Goal: Task Accomplishment & Management: Use online tool/utility

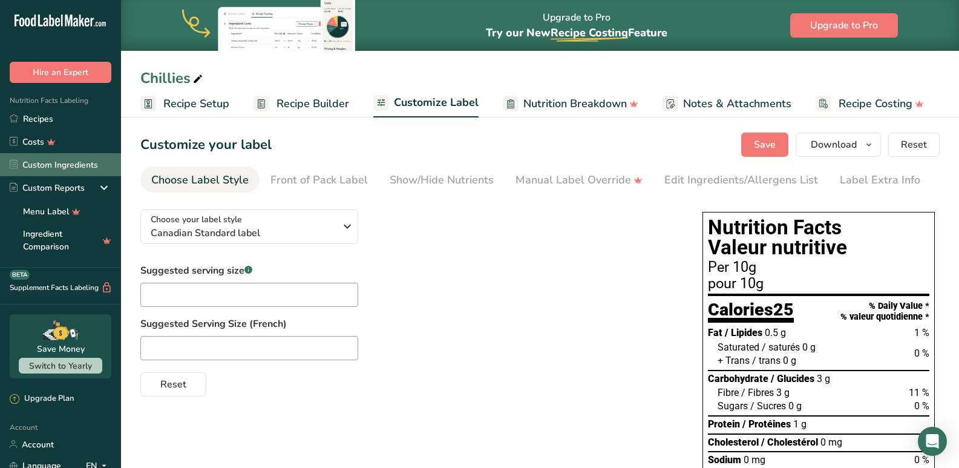
click at [30, 167] on link "Custom Ingredients" at bounding box center [60, 164] width 121 height 23
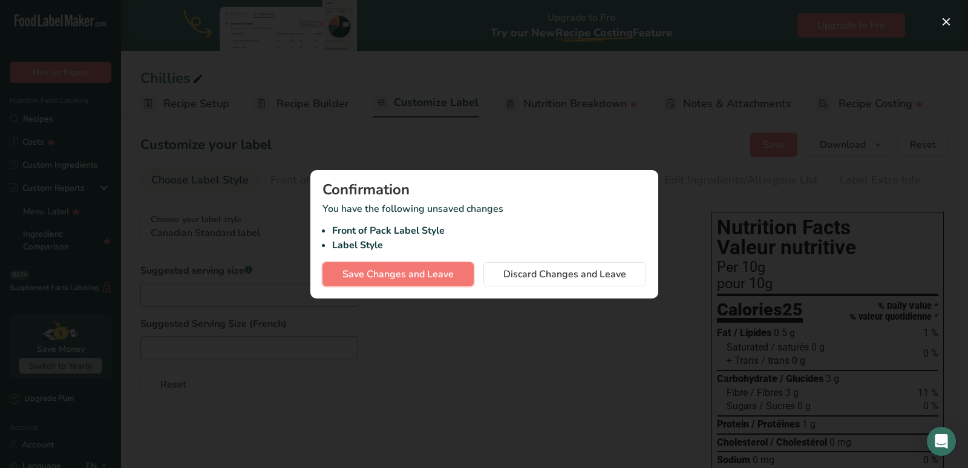
drag, startPoint x: 408, startPoint y: 275, endPoint x: 165, endPoint y: 431, distance: 289.5
click at [408, 274] on span "Save Changes and Leave" at bounding box center [397, 274] width 111 height 15
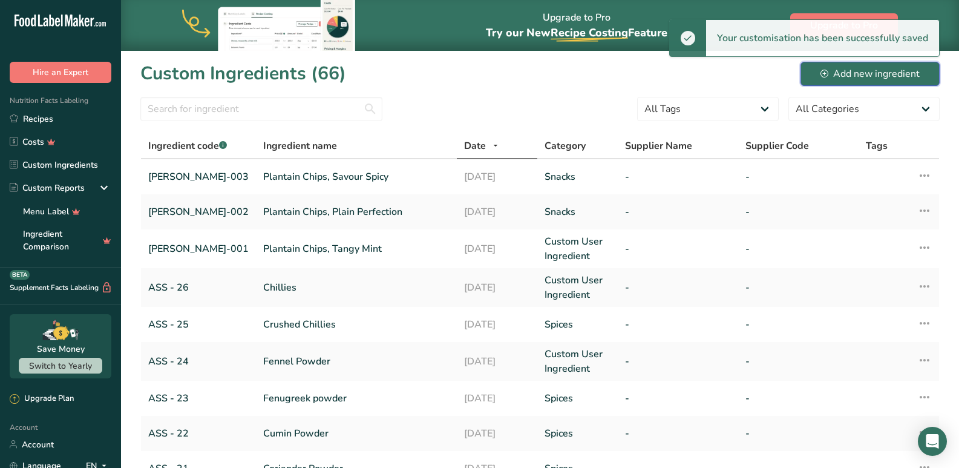
click at [851, 76] on div "Add new ingredient" at bounding box center [869, 74] width 99 height 15
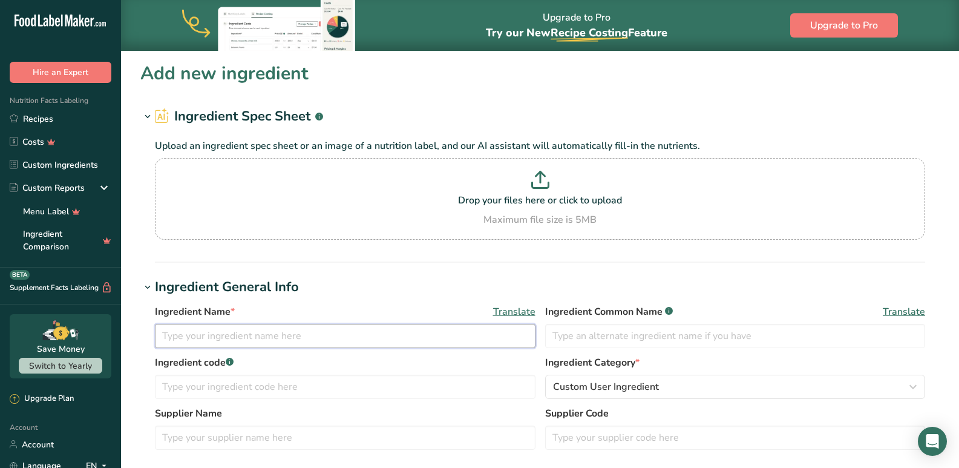
click at [246, 325] on input "text" at bounding box center [345, 336] width 381 height 24
type input "Noodles"
click at [618, 337] on input "text" at bounding box center [735, 336] width 381 height 24
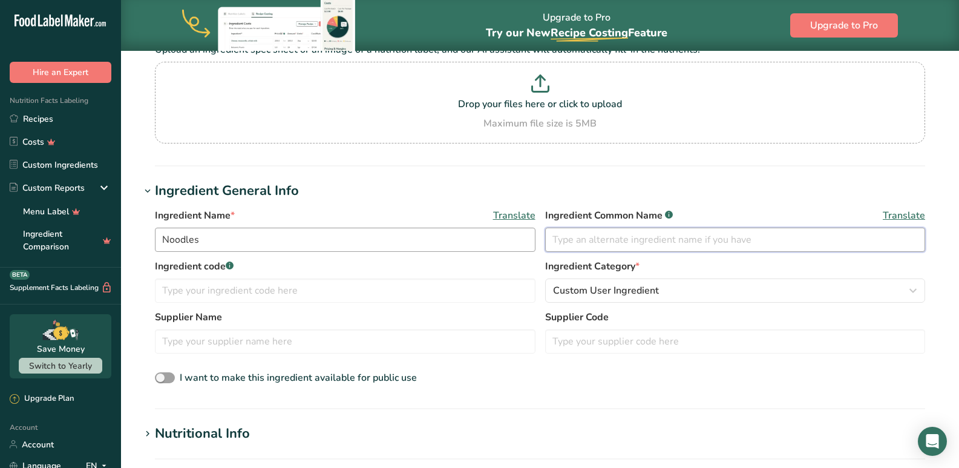
scroll to position [242, 0]
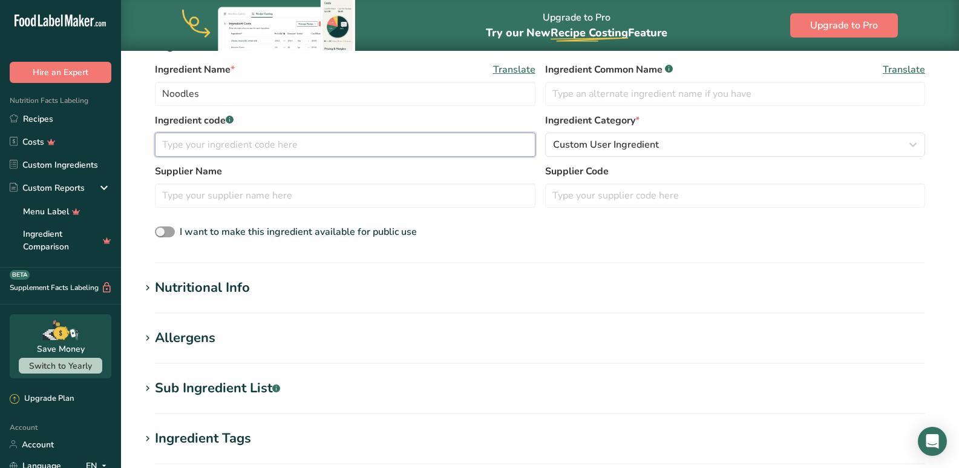
click at [209, 156] on input "text" at bounding box center [345, 144] width 381 height 24
type input "nfs"
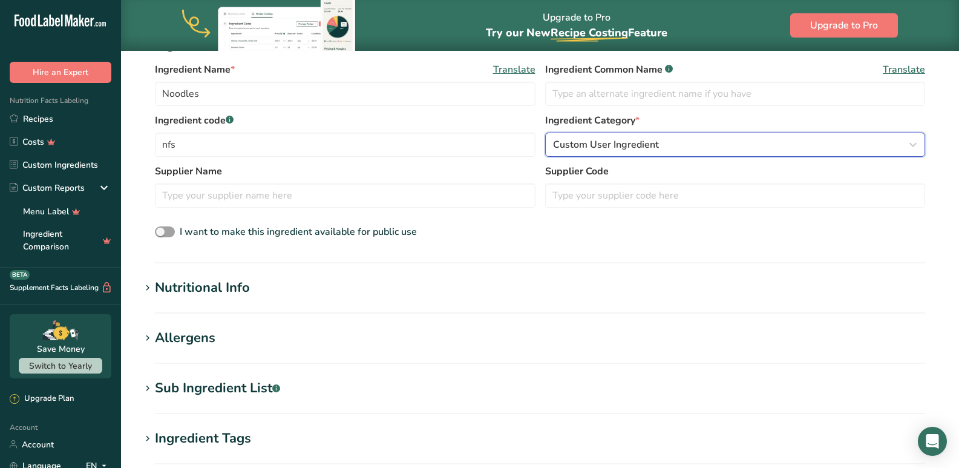
click at [620, 147] on span "Custom User Ingredient" at bounding box center [606, 144] width 106 height 15
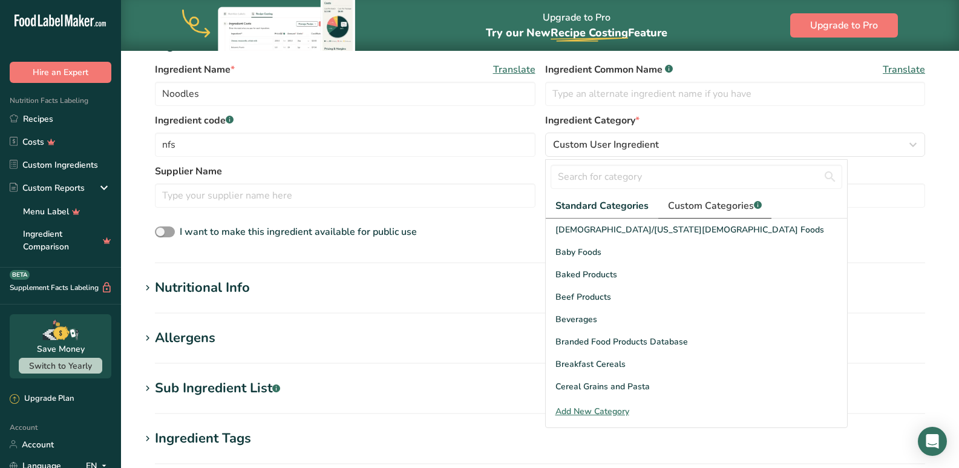
click at [723, 212] on span "Custom Categories .a-a{fill:#347362;}.b-a{fill:#fff;}" at bounding box center [715, 205] width 94 height 15
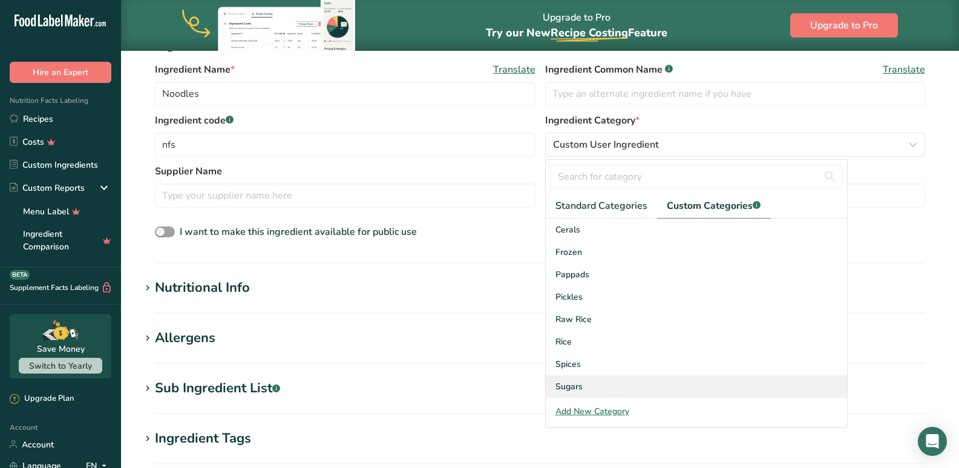
click at [576, 387] on span "Sugars" at bounding box center [568, 386] width 27 height 13
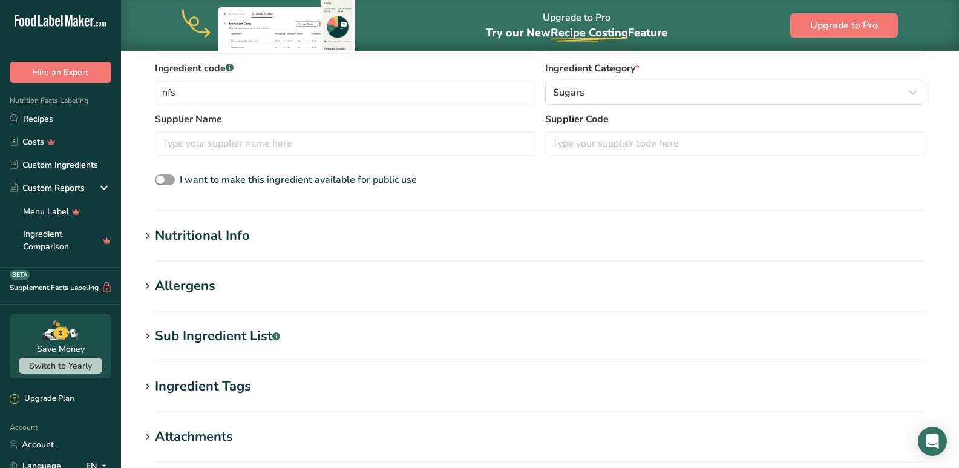
scroll to position [363, 0]
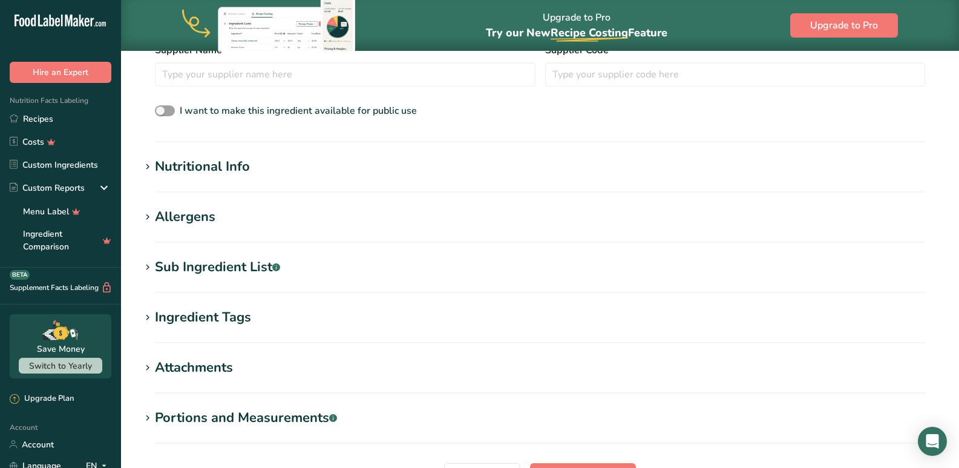
click at [197, 159] on div "Nutritional Info" at bounding box center [202, 167] width 95 height 20
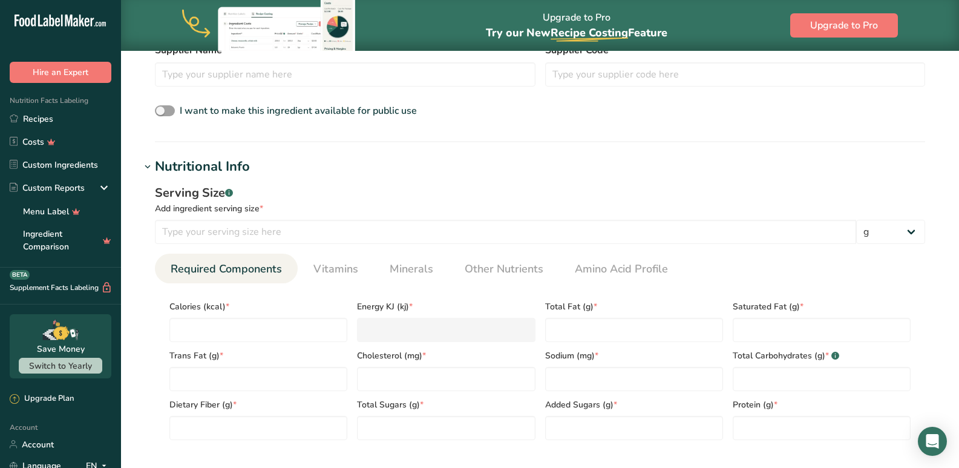
click at [211, 292] on section "Calories (kcal) * Energy KJ (kj) * Total Fat (g) * Saturated Fat (g) * Trans Fa…" at bounding box center [540, 366] width 770 height 166
click at [215, 315] on div "Calories (kcal) *" at bounding box center [259, 317] width 188 height 49
click at [214, 334] on input "number" at bounding box center [258, 330] width 178 height 24
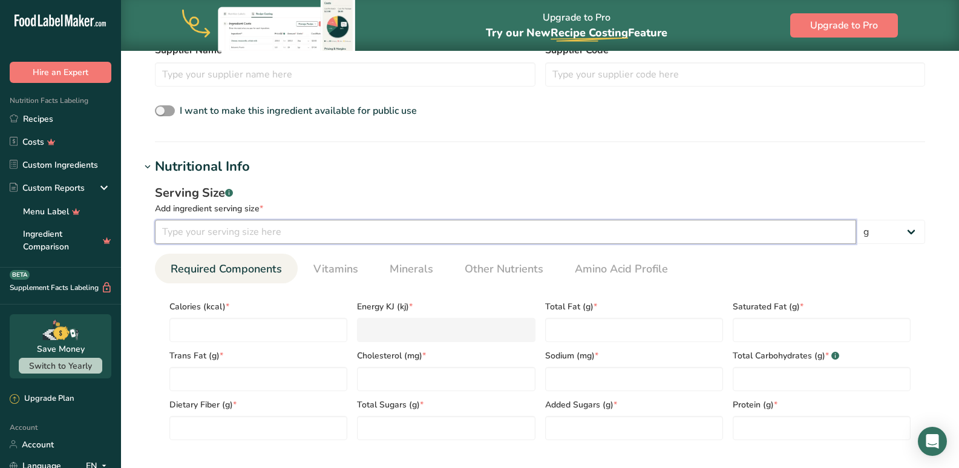
click at [214, 237] on input "number" at bounding box center [505, 232] width 701 height 24
type input "75"
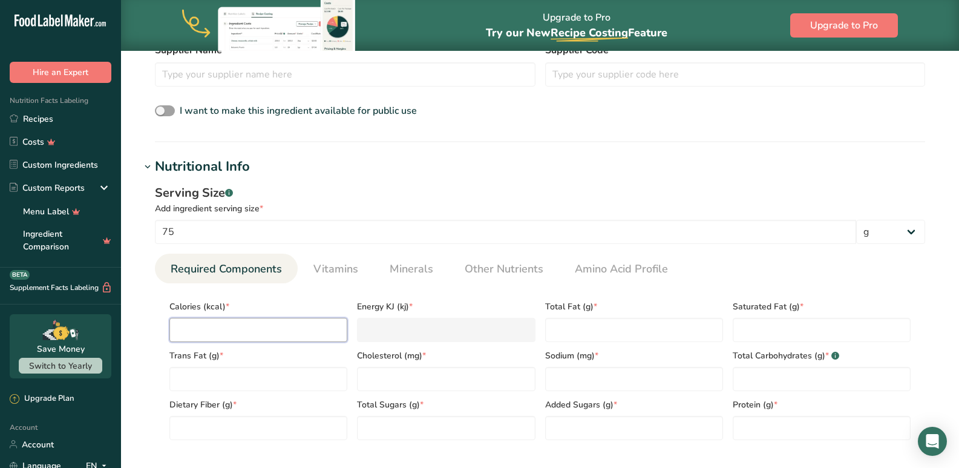
click at [211, 341] on input "number" at bounding box center [258, 330] width 178 height 24
type input "2"
type KJ "8.4"
type input "23"
type KJ "96.2"
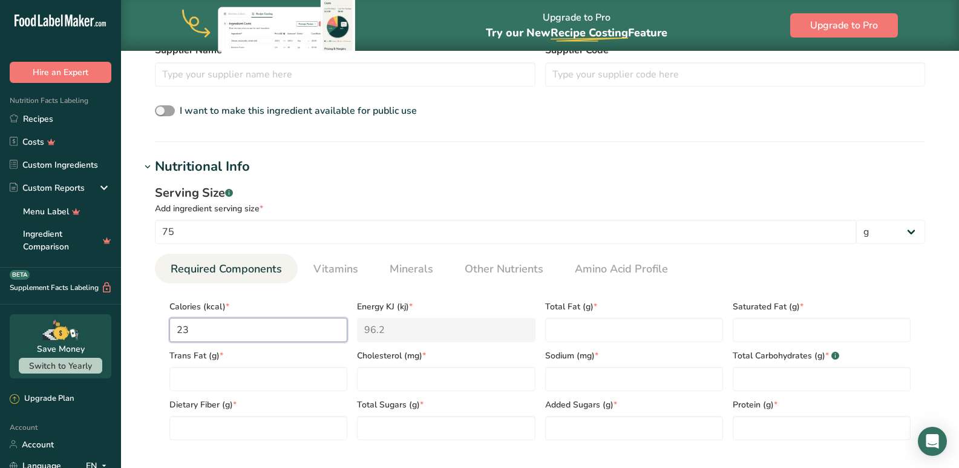
type input "230"
type KJ "962.3"
type input "230"
click at [578, 331] on Fat "number" at bounding box center [634, 330] width 178 height 24
type Fat "1.5"
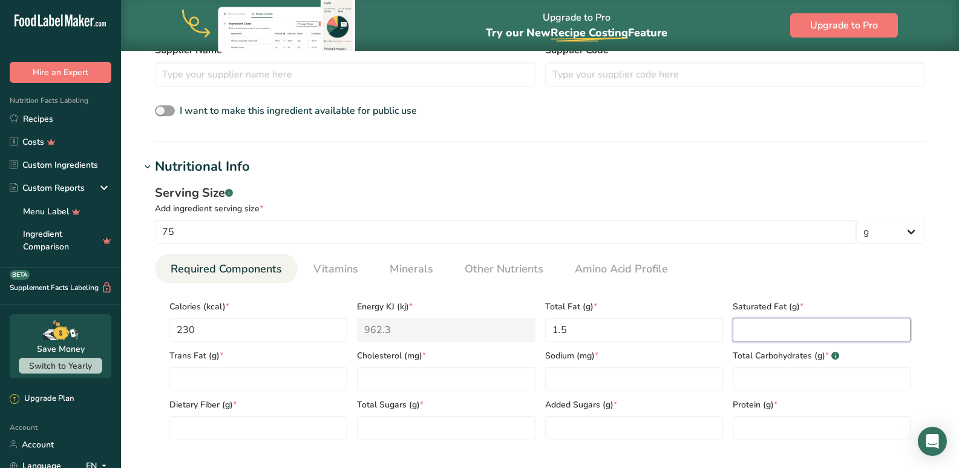
click at [749, 338] on Fat "number" at bounding box center [822, 330] width 178 height 24
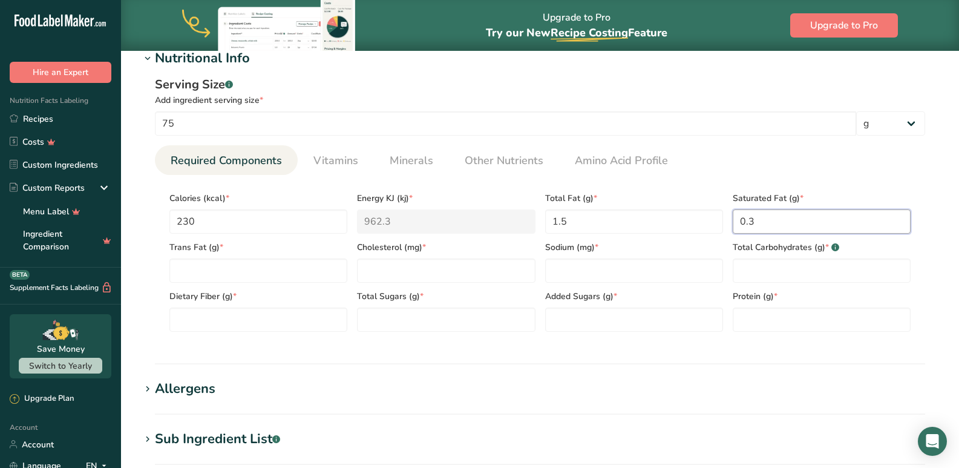
scroll to position [484, 0]
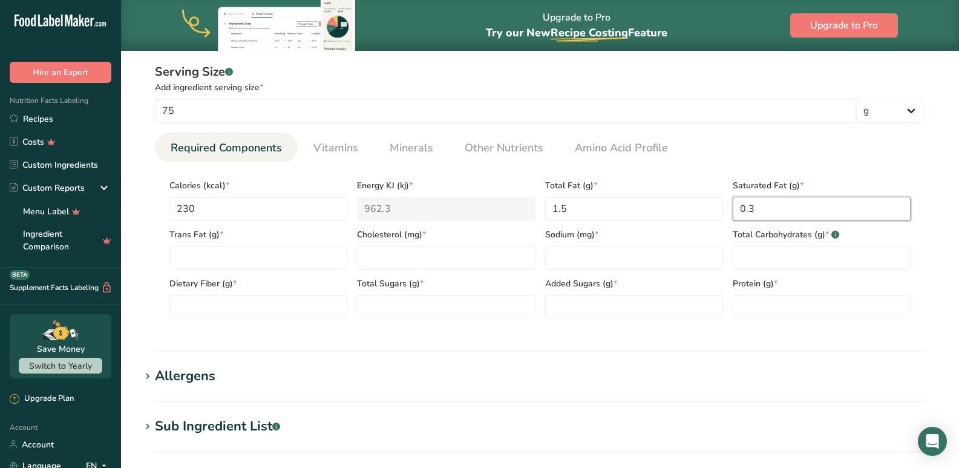
type Fat "0.3"
click at [197, 272] on div "Dietary Fiber (g) *" at bounding box center [259, 294] width 188 height 49
click at [207, 251] on Fat "number" at bounding box center [258, 258] width 178 height 24
type Fat "0"
click at [371, 264] on input "number" at bounding box center [446, 258] width 178 height 24
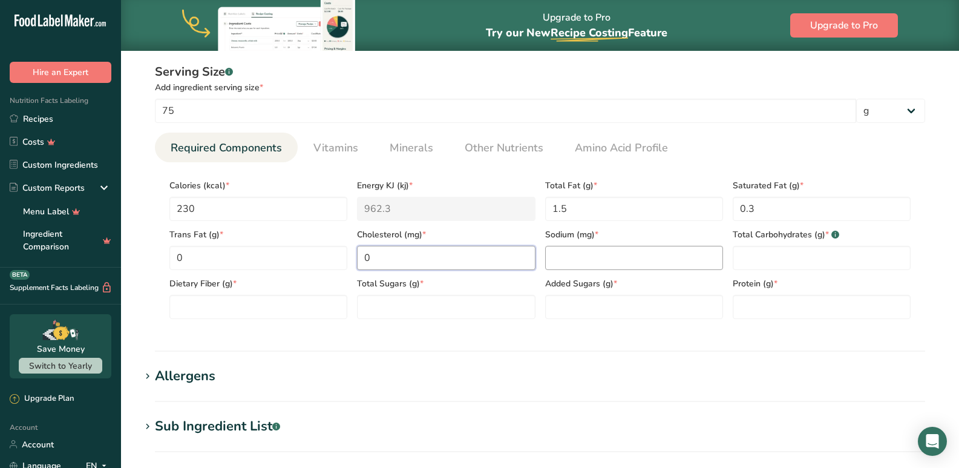
type input "0"
click at [622, 247] on input "number" at bounding box center [634, 258] width 178 height 24
type input "300"
click at [748, 249] on Carbohydrates "number" at bounding box center [822, 258] width 178 height 24
type Carbohydrates "48"
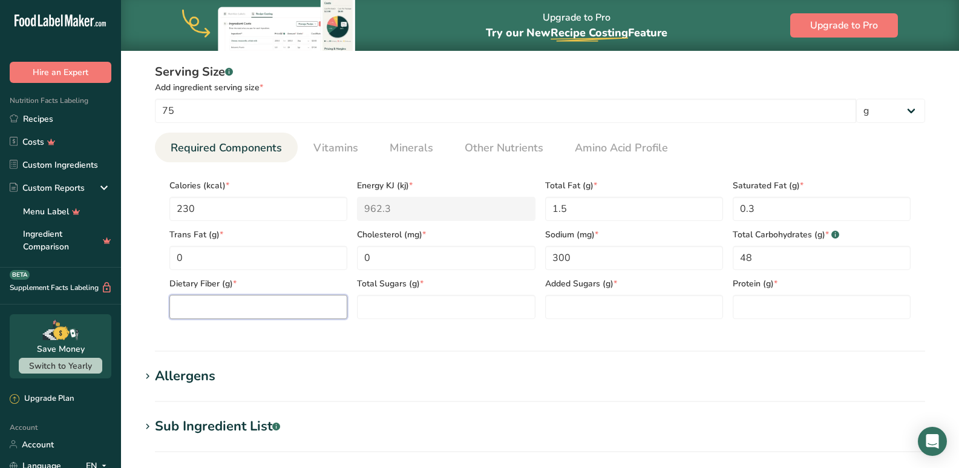
click at [244, 310] on Fiber "number" at bounding box center [258, 307] width 178 height 24
type Fiber "7"
click at [390, 314] on Sugars "number" at bounding box center [446, 307] width 178 height 24
type Sugars "0"
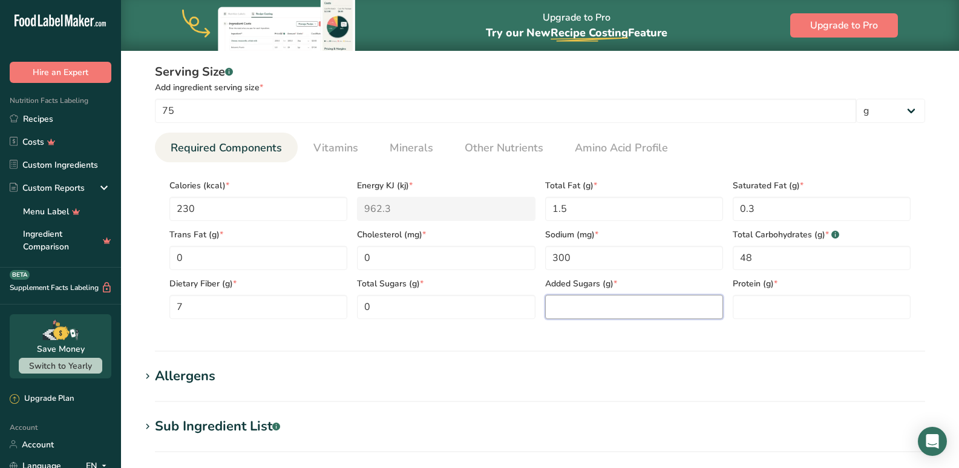
click at [594, 301] on Sugars "number" at bounding box center [634, 307] width 178 height 24
type Sugars "0"
click at [773, 310] on input "number" at bounding box center [822, 307] width 178 height 24
type input "7"
click at [333, 143] on span "Vitamins" at bounding box center [335, 148] width 45 height 16
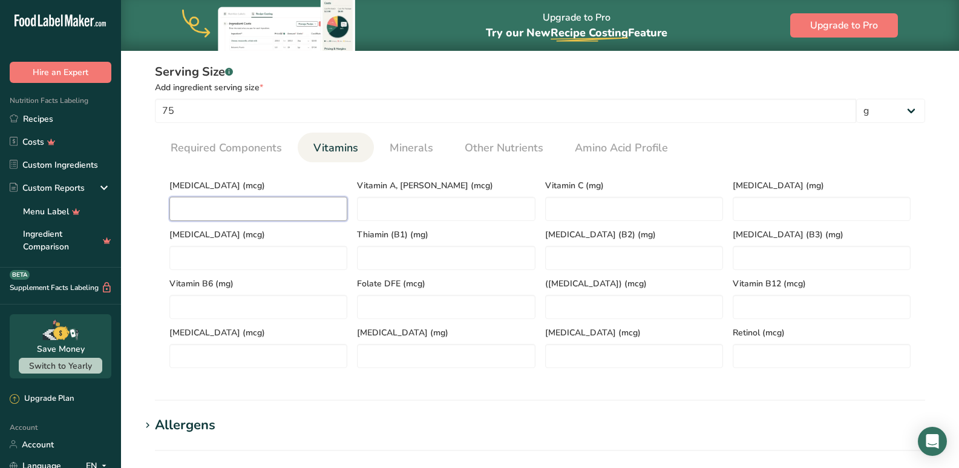
click at [250, 209] on D "number" at bounding box center [258, 209] width 178 height 24
type D "0"
click at [393, 150] on span "Minerals" at bounding box center [412, 148] width 44 height 16
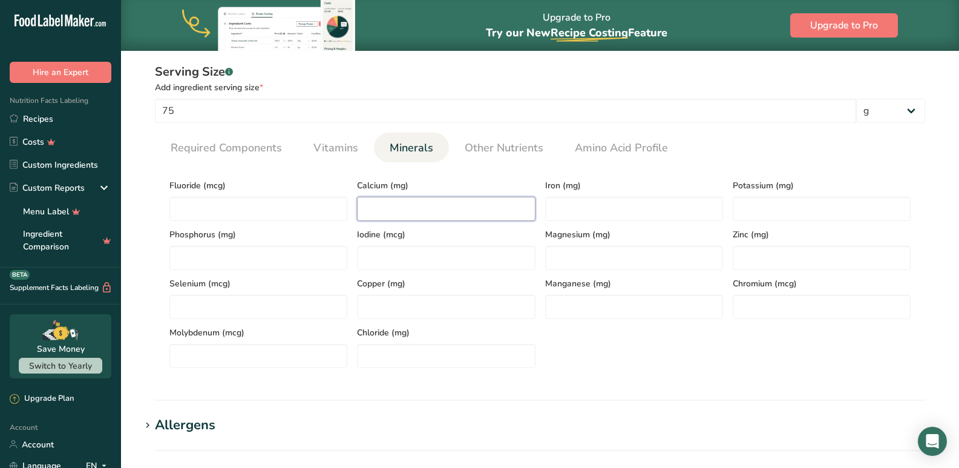
click at [392, 197] on input "number" at bounding box center [446, 209] width 178 height 24
type input "31"
click at [561, 208] on input "number" at bounding box center [634, 209] width 178 height 24
type input "2.3"
click at [767, 215] on input "number" at bounding box center [822, 209] width 178 height 24
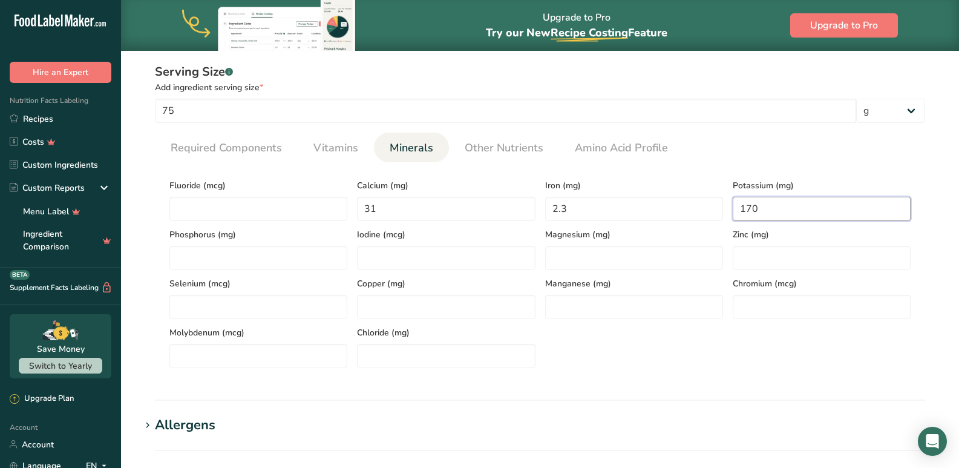
type input "170"
click at [659, 326] on div "Fluoride (mcg) Calcium (mg) 31 Iron (mg) 2.3 Potassium (mg) 170 Phosphorus (mg)…" at bounding box center [540, 270] width 751 height 196
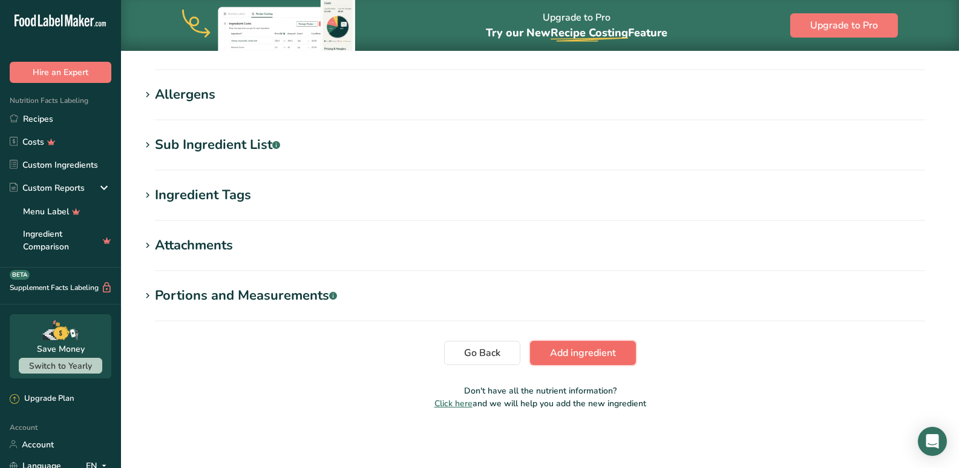
click at [548, 349] on button "Add ingredient" at bounding box center [583, 353] width 106 height 24
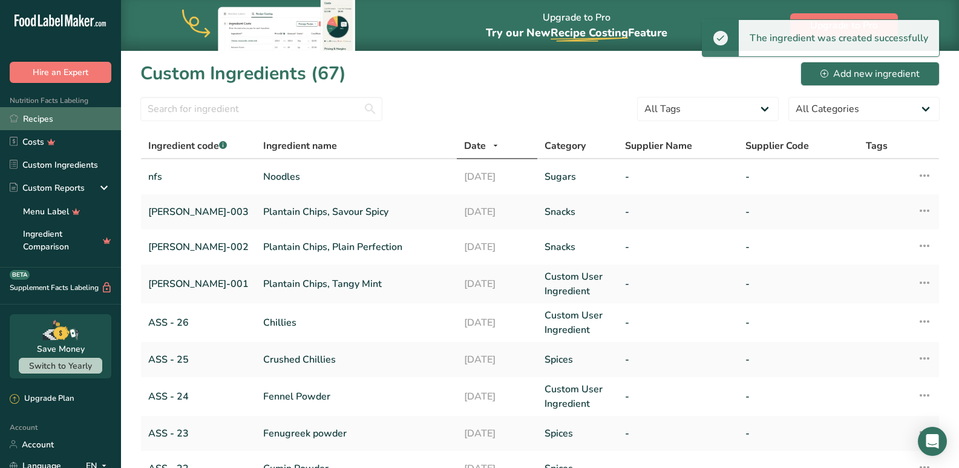
click at [61, 119] on link "Recipes" at bounding box center [60, 118] width 121 height 23
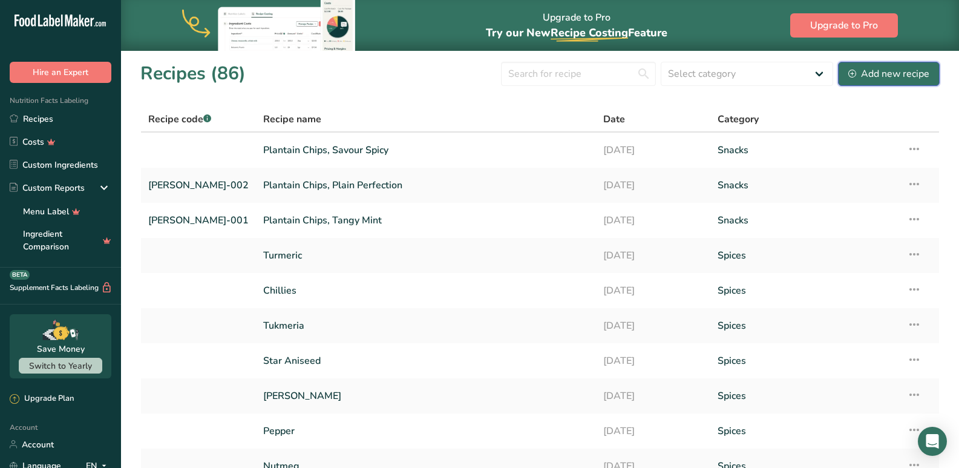
click at [886, 77] on div "Add new recipe" at bounding box center [888, 74] width 81 height 15
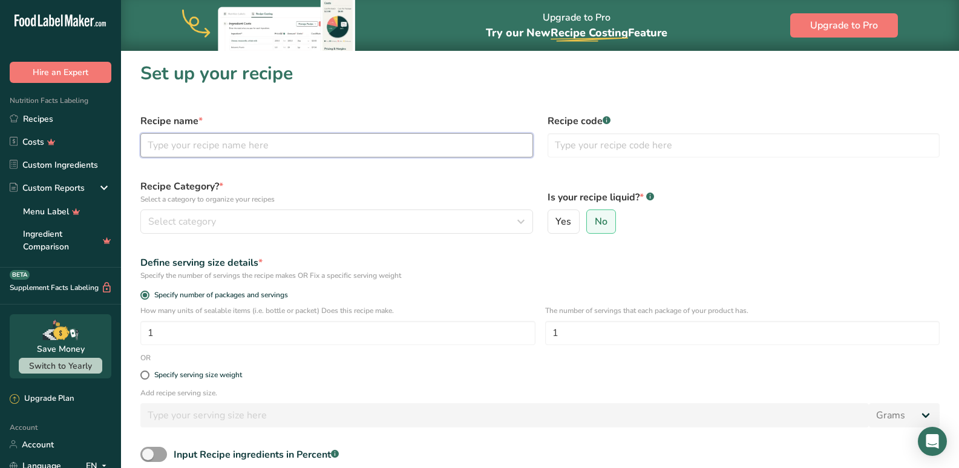
click at [159, 143] on input "text" at bounding box center [336, 145] width 393 height 24
type input "Little Millet Noodles"
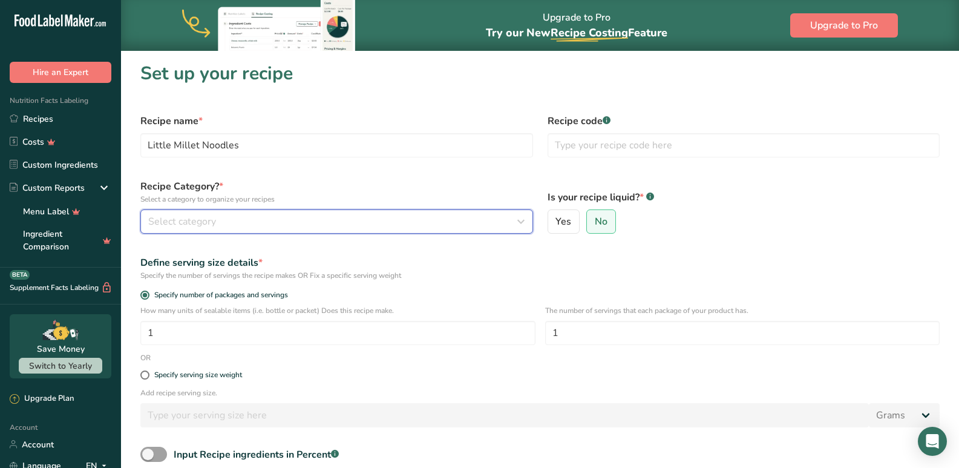
click at [221, 221] on div "Select category" at bounding box center [333, 221] width 370 height 15
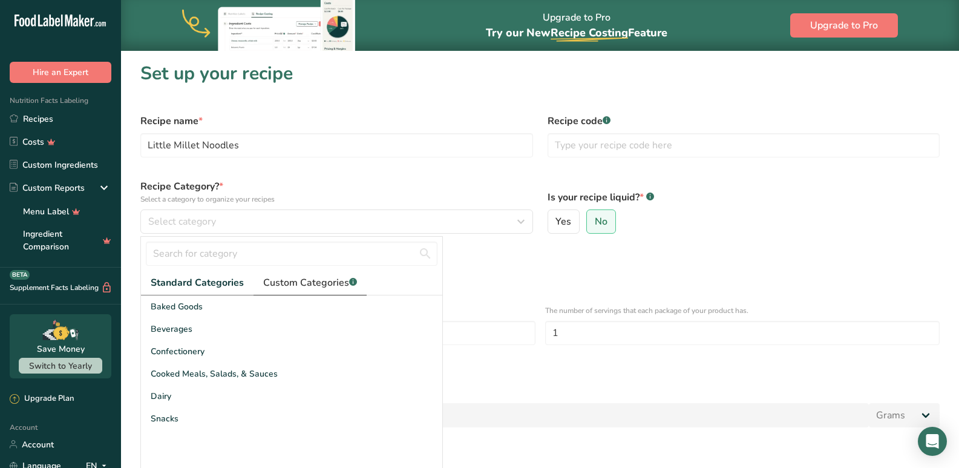
click at [283, 286] on span "Custom Categories .a-a{fill:#347362;}.b-a{fill:#fff;}" at bounding box center [310, 282] width 94 height 15
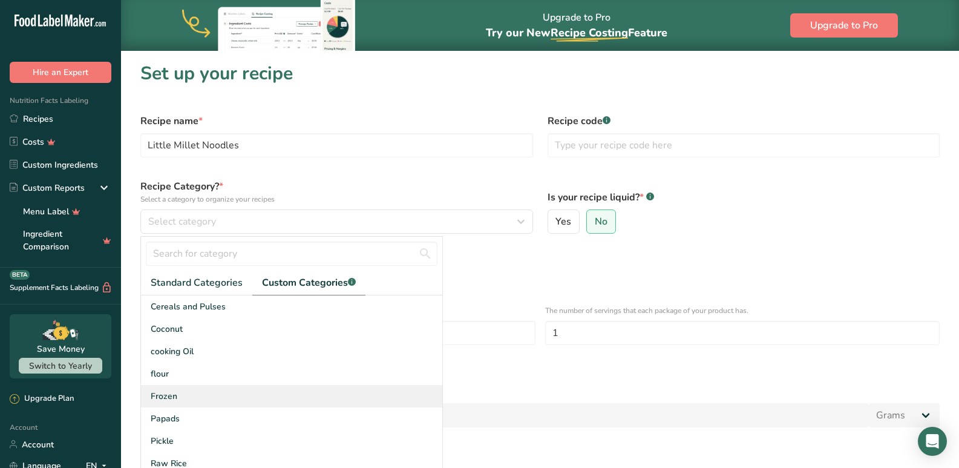
drag, startPoint x: 171, startPoint y: 374, endPoint x: 166, endPoint y: 391, distance: 16.9
click at [171, 374] on div "flour" at bounding box center [291, 373] width 301 height 22
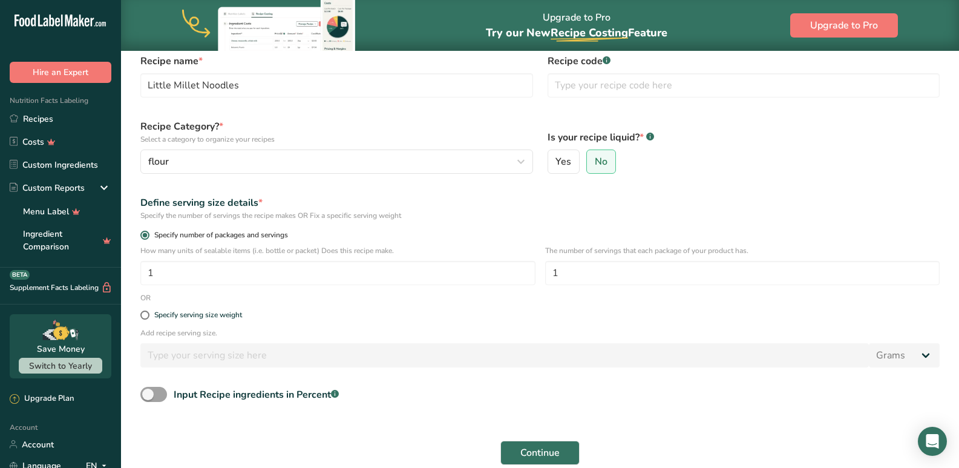
scroll to position [139, 0]
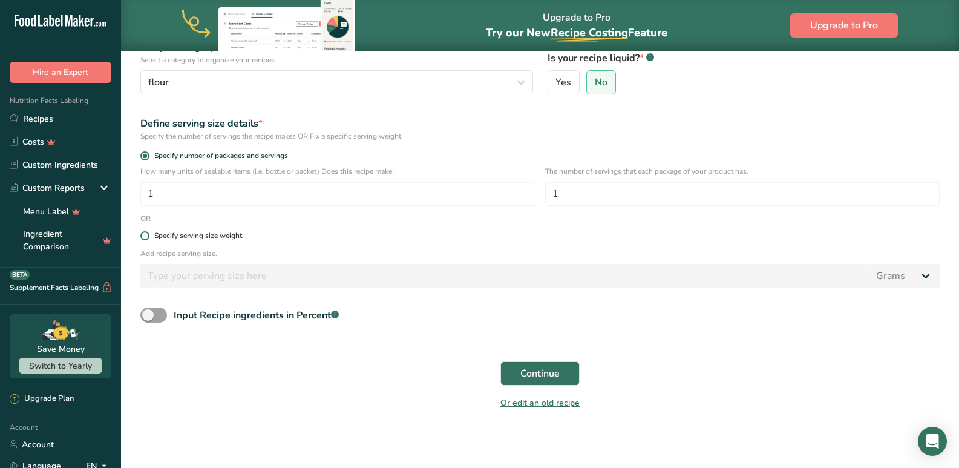
click at [198, 231] on div "Specify serving size weight" at bounding box center [198, 235] width 88 height 9
click at [148, 232] on input "Specify serving size weight" at bounding box center [144, 236] width 8 height 8
radio input "true"
radio input "false"
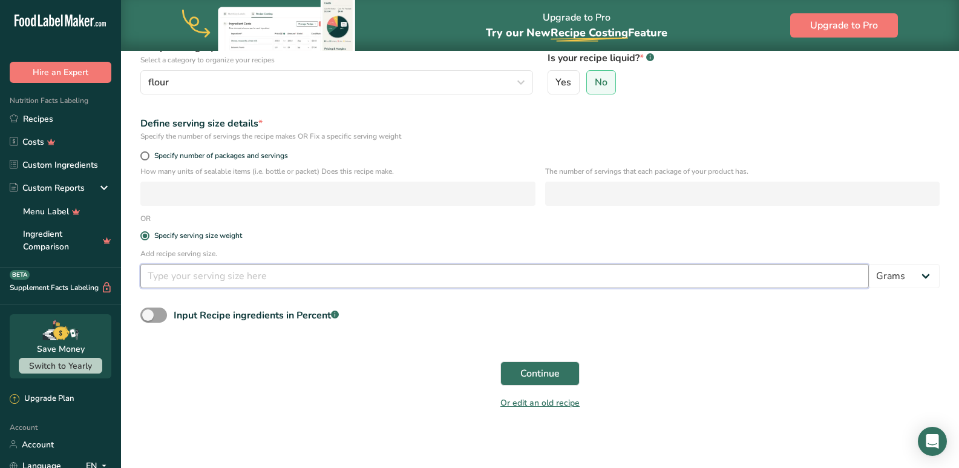
click at [204, 286] on input "number" at bounding box center [504, 276] width 728 height 24
type input "100"
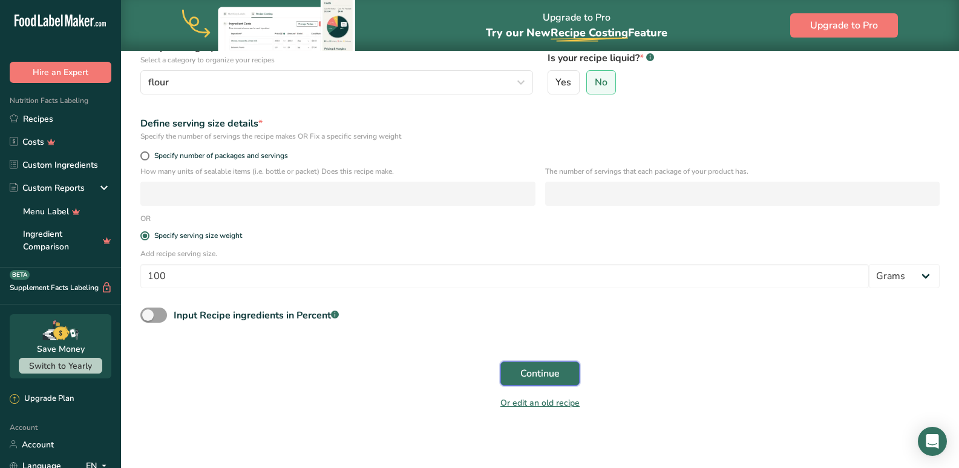
click at [555, 379] on span "Continue" at bounding box center [539, 373] width 39 height 15
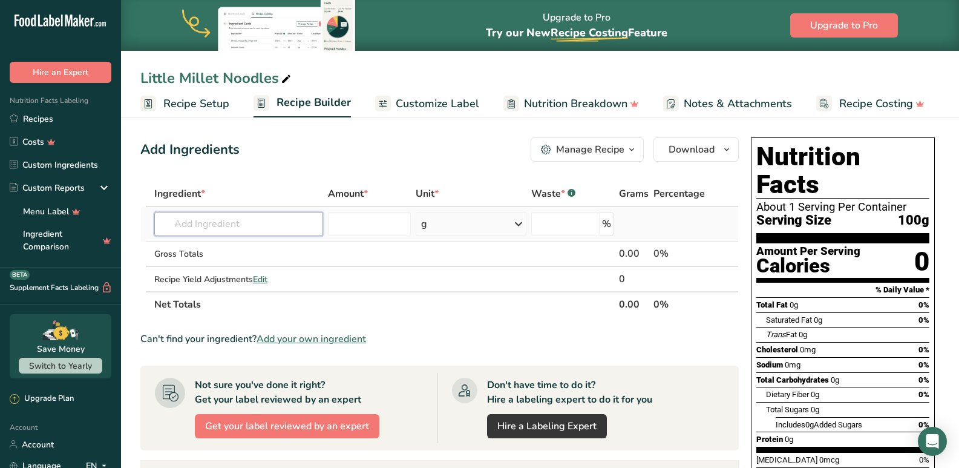
click at [260, 226] on input "text" at bounding box center [238, 224] width 169 height 24
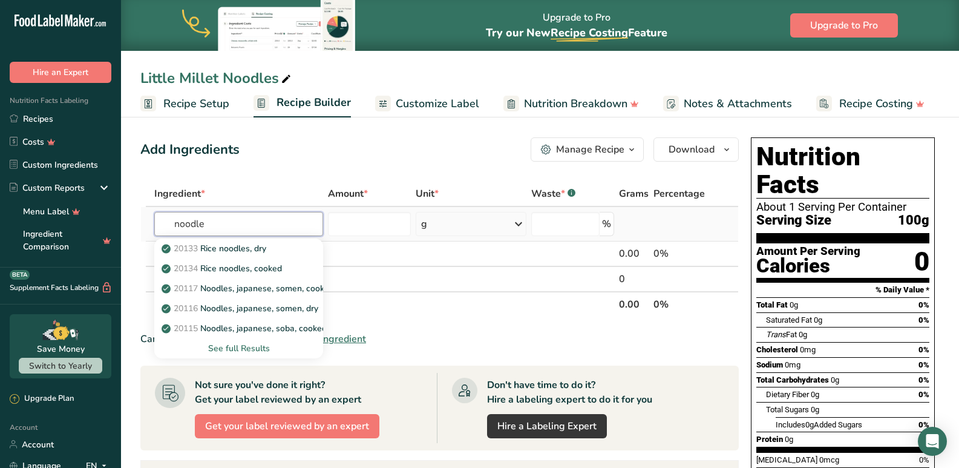
type input "noodle"
click at [264, 347] on div "See full Results" at bounding box center [239, 348] width 150 height 13
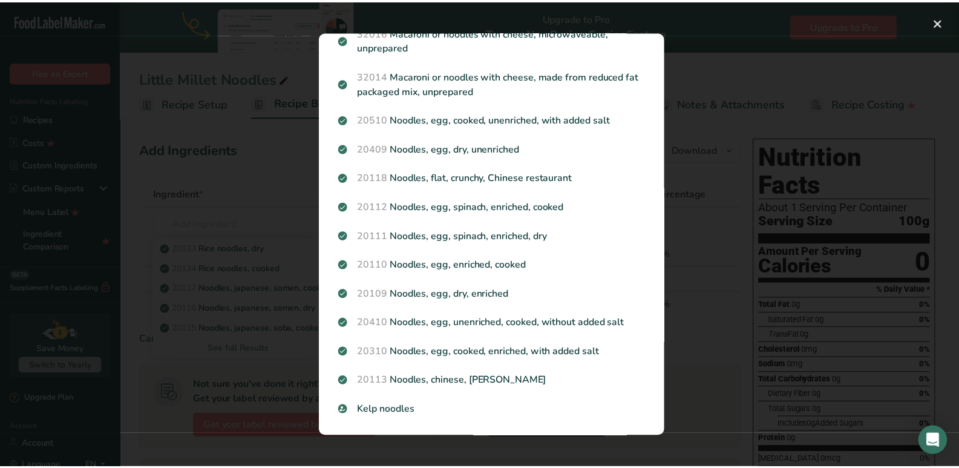
scroll to position [1088, 0]
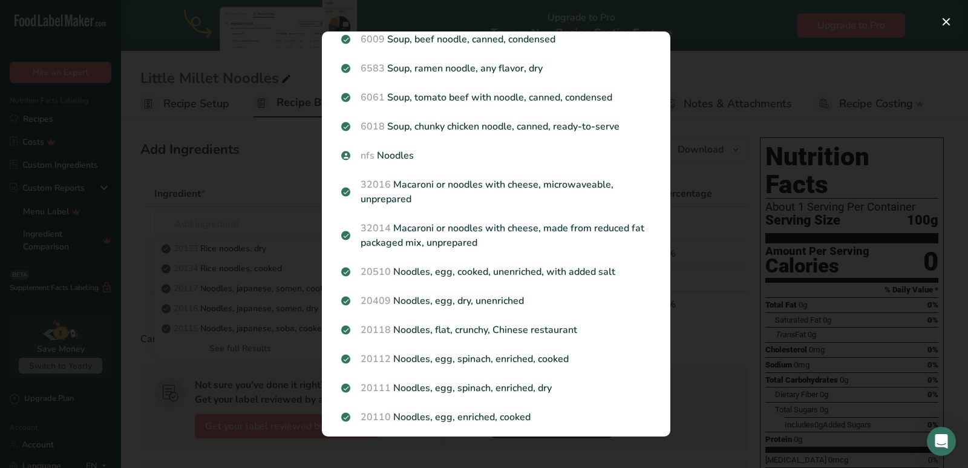
drag, startPoint x: 442, startPoint y: 178, endPoint x: 433, endPoint y: 186, distance: 12.5
click at [442, 170] on div "nfs Noodles" at bounding box center [496, 155] width 324 height 29
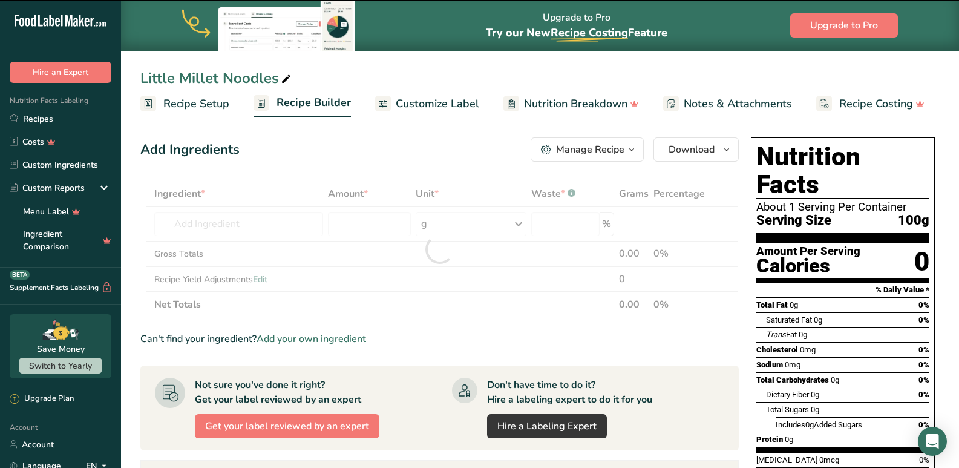
type input "0"
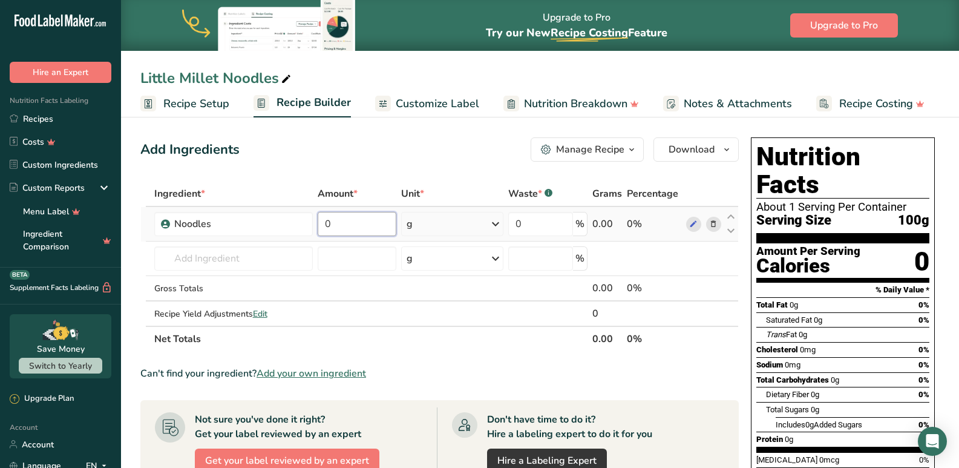
drag, startPoint x: 379, startPoint y: 227, endPoint x: 322, endPoint y: 221, distance: 57.3
click at [322, 221] on input "0" at bounding box center [357, 224] width 79 height 24
type input "210"
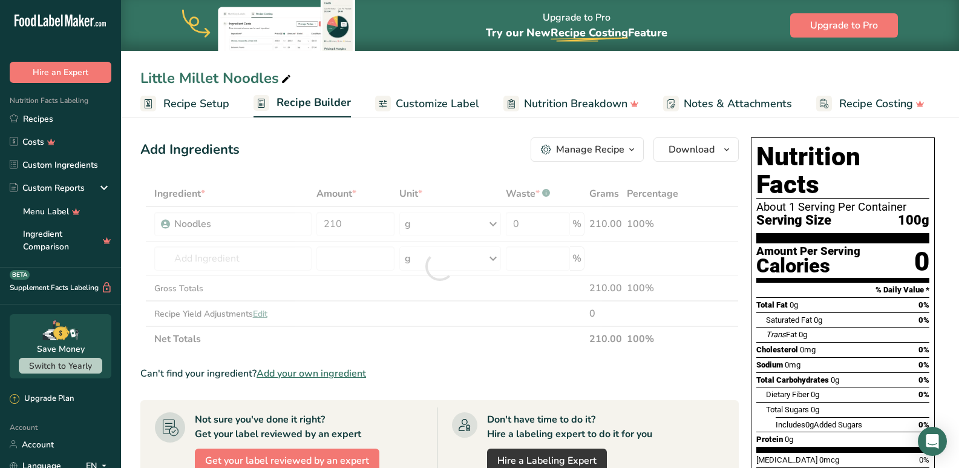
click at [437, 361] on section "Ingredient * Amount * Unit * Waste * .a-a{fill:#347362;}.b-a{fill:#fff;} Grams …" at bounding box center [439, 449] width 598 height 536
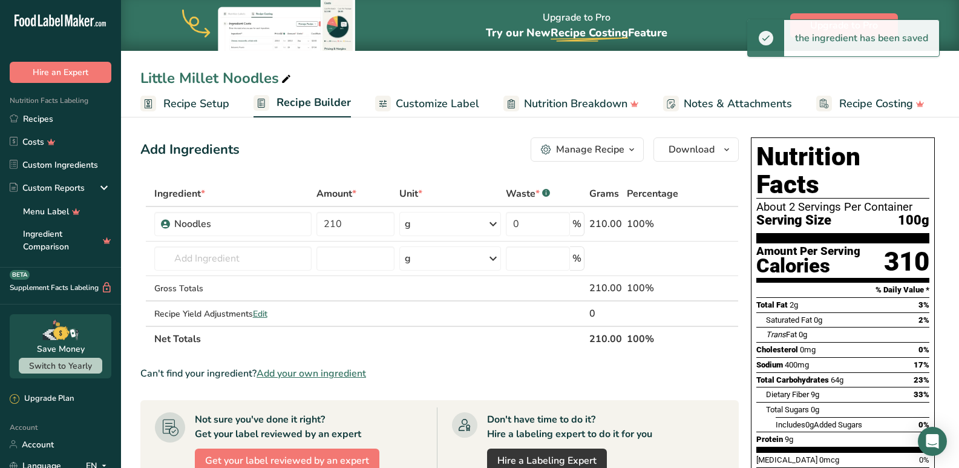
click at [410, 114] on link "Customize Label" at bounding box center [427, 103] width 104 height 27
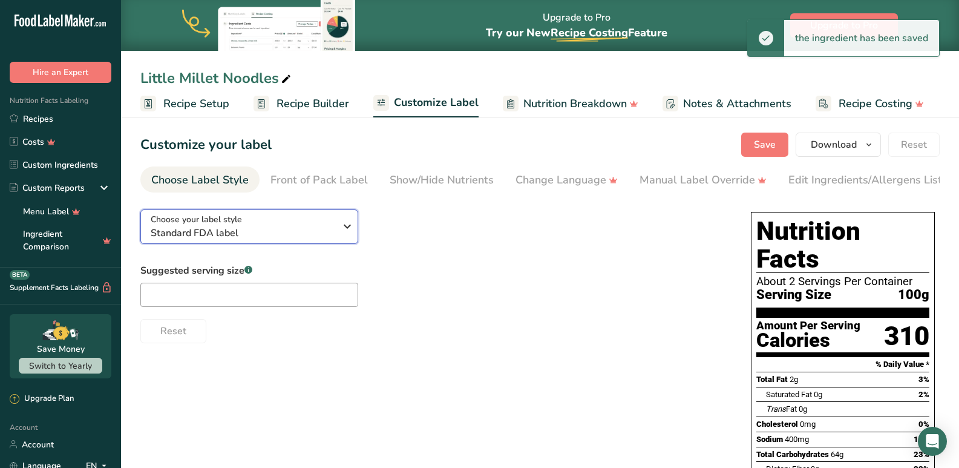
click at [214, 235] on span "Standard FDA label" at bounding box center [243, 233] width 185 height 15
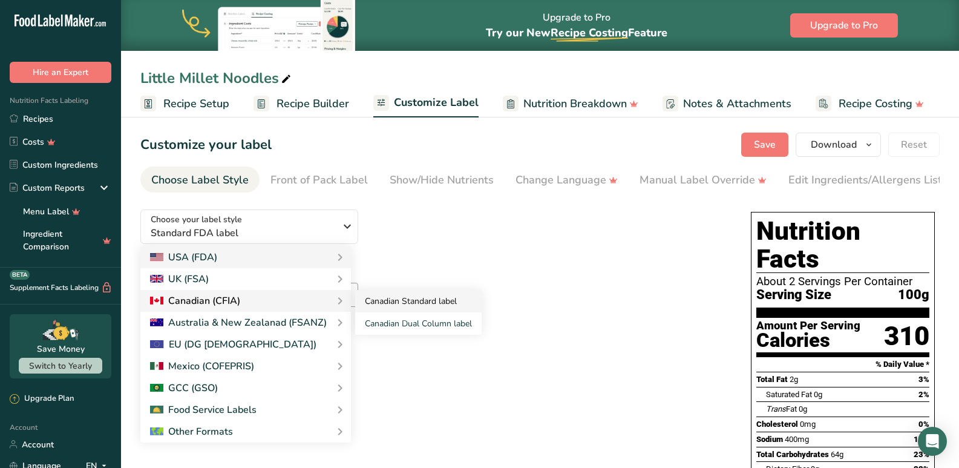
click at [365, 307] on link "Canadian Standard label" at bounding box center [418, 301] width 126 height 22
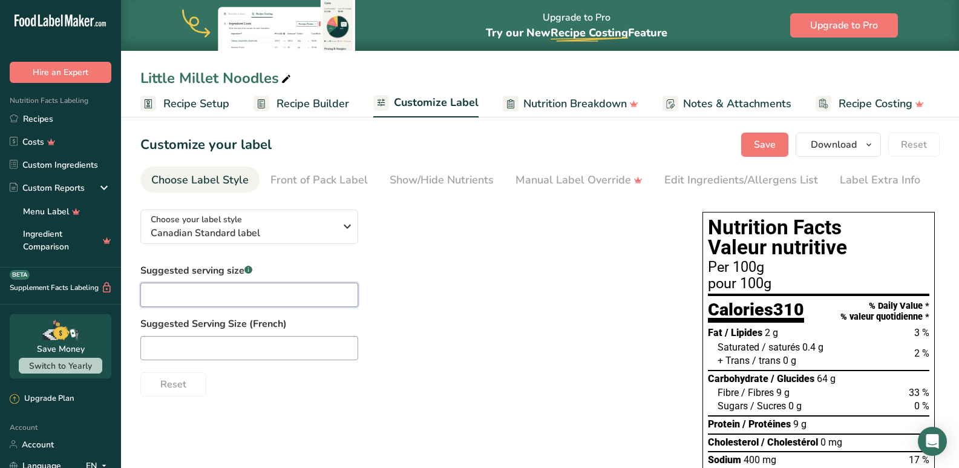
click at [192, 287] on input "text" at bounding box center [249, 295] width 218 height 24
type input "3.5 oz"
click at [219, 350] on input "text" at bounding box center [249, 348] width 218 height 24
type input "3.5 oz"
click at [829, 149] on span "Download" at bounding box center [834, 144] width 46 height 15
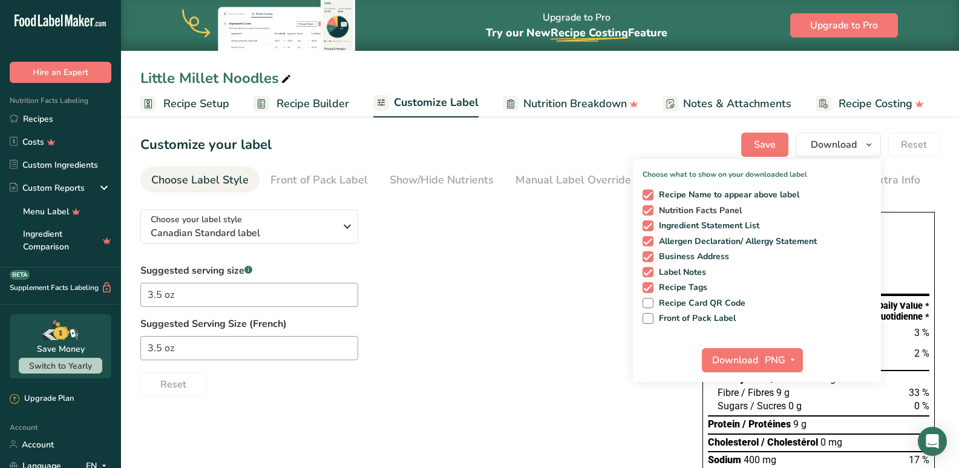
click at [654, 214] on span "Nutrition Facts Panel" at bounding box center [697, 210] width 89 height 11
click at [650, 214] on input "Nutrition Facts Panel" at bounding box center [646, 210] width 8 height 8
click at [661, 231] on div "Recipe Name to appear above label Nutrition Facts Panel Ingredient Statement Li…" at bounding box center [757, 254] width 248 height 139
click at [661, 216] on div "Recipe Name to appear above label Nutrition Facts Panel Ingredient Statement Li…" at bounding box center [757, 254] width 248 height 139
click at [665, 203] on div "Recipe Name to appear above label Nutrition Facts Panel Ingredient Statement Li…" at bounding box center [757, 254] width 248 height 139
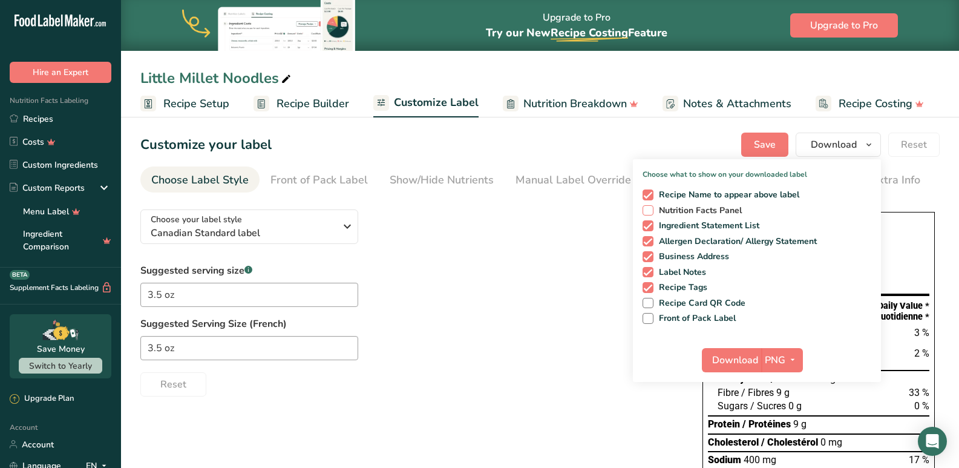
click at [652, 207] on span at bounding box center [647, 210] width 11 height 11
click at [650, 207] on input "Nutrition Facts Panel" at bounding box center [646, 210] width 8 height 8
checkbox input "true"
click at [643, 197] on span at bounding box center [647, 194] width 11 height 11
click at [643, 197] on input "Recipe Name to appear above label" at bounding box center [646, 195] width 8 height 8
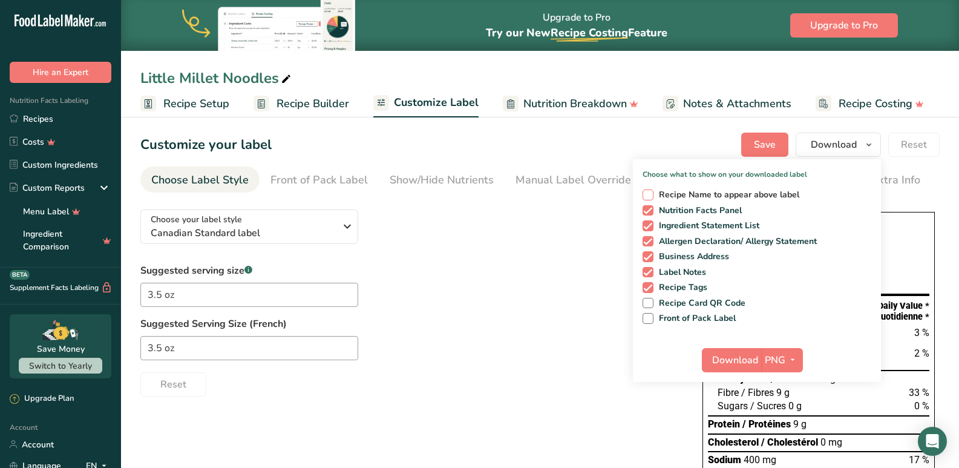
click at [649, 195] on span at bounding box center [647, 194] width 11 height 11
click at [649, 195] on input "Recipe Name to appear above label" at bounding box center [646, 195] width 8 height 8
checkbox input "true"
click at [645, 224] on span at bounding box center [647, 225] width 11 height 11
click at [645, 224] on input "Ingredient Statement List" at bounding box center [646, 225] width 8 height 8
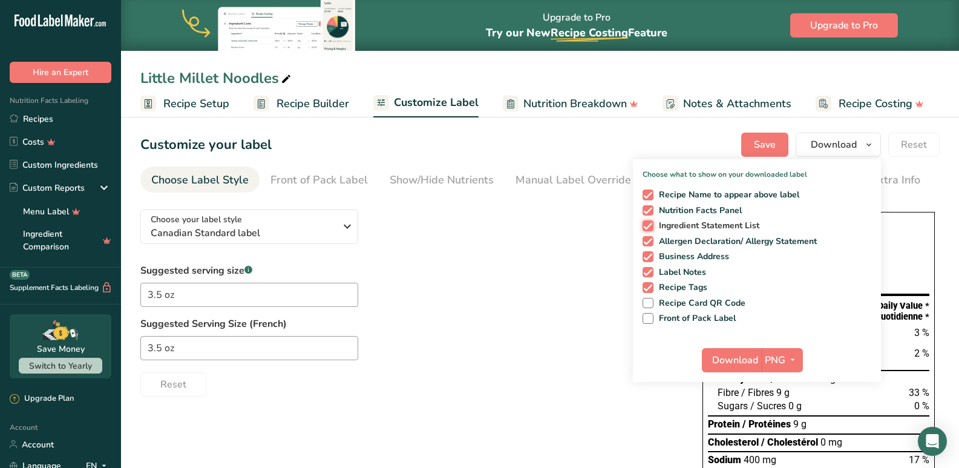
checkbox input "false"
click at [731, 365] on span "Download" at bounding box center [735, 360] width 46 height 15
click at [56, 166] on link "Custom Ingredients" at bounding box center [60, 164] width 121 height 23
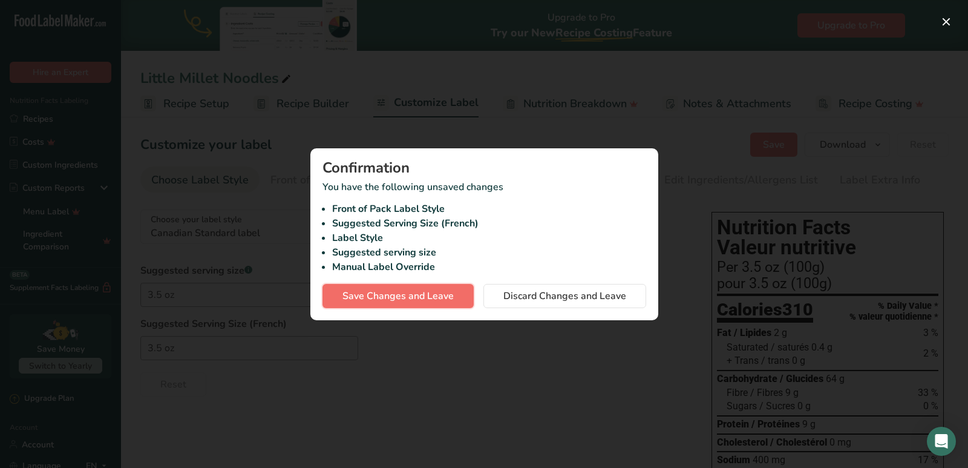
click at [375, 298] on span "Save Changes and Leave" at bounding box center [397, 296] width 111 height 15
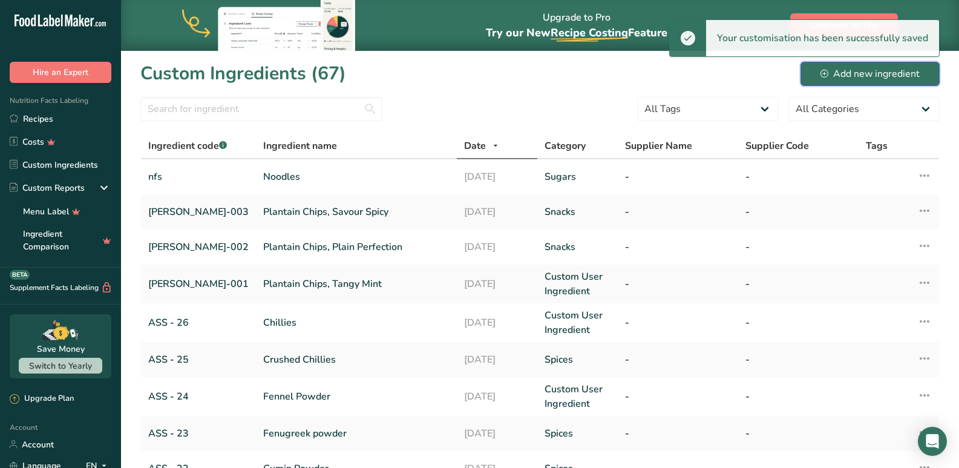
click at [867, 82] on button "Add new ingredient" at bounding box center [869, 74] width 139 height 24
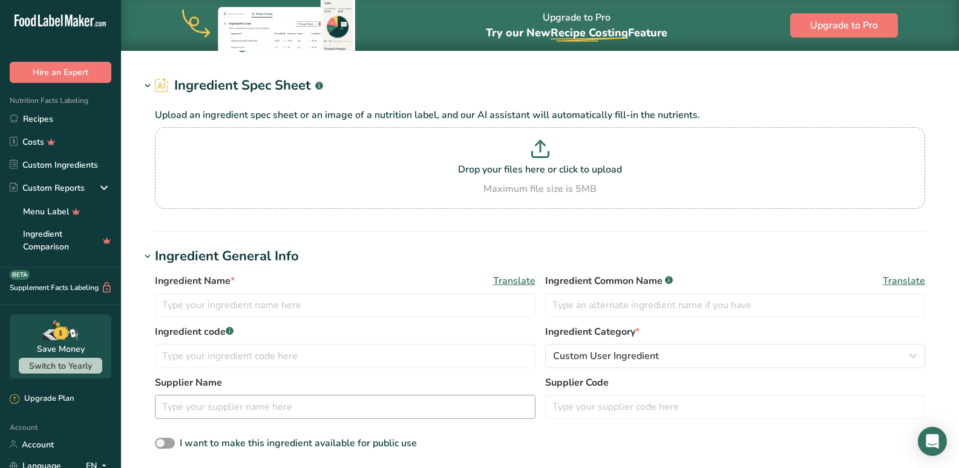
scroll to position [60, 0]
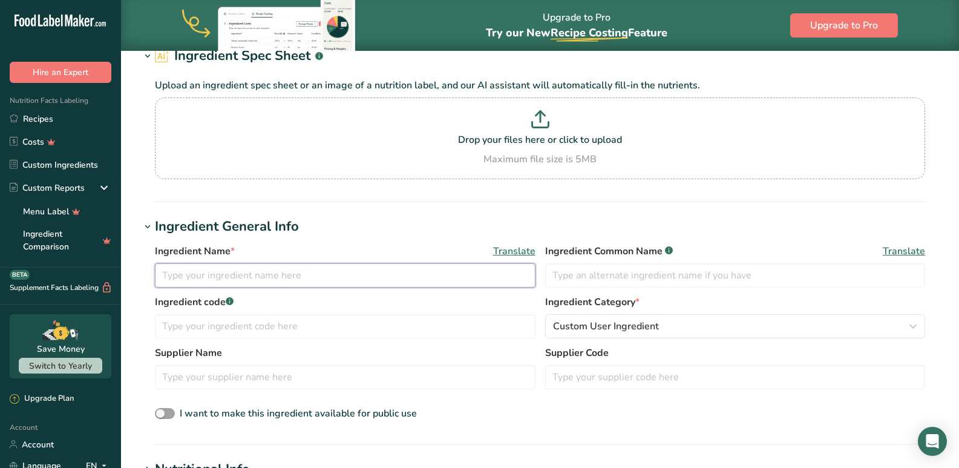
click at [220, 269] on input "text" at bounding box center [345, 275] width 381 height 24
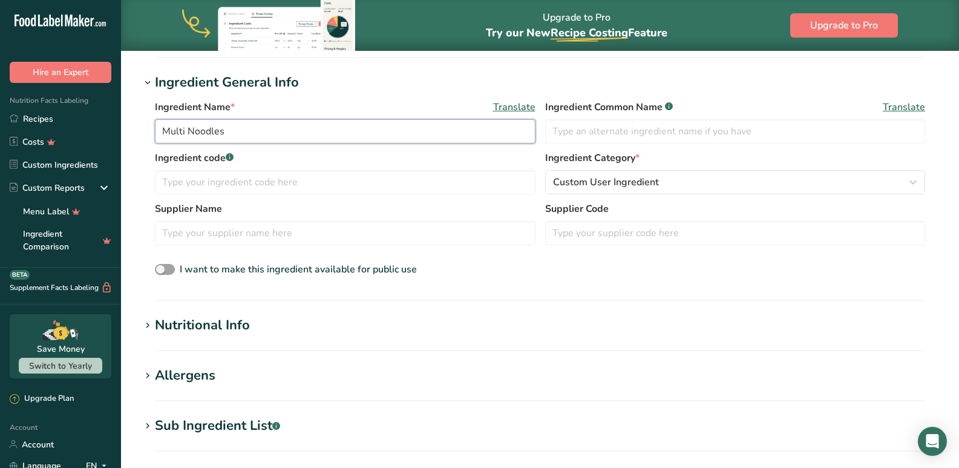
scroll to position [242, 0]
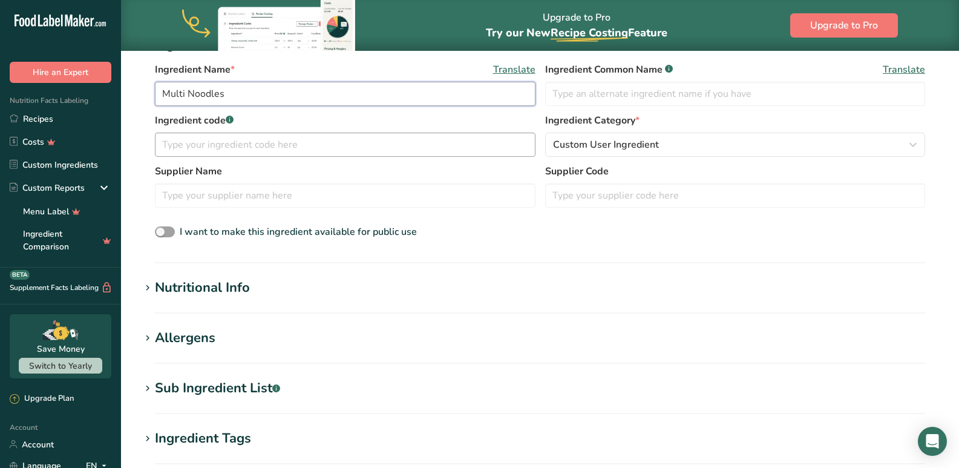
type input "Multi Noodles"
click at [269, 140] on input "text" at bounding box center [345, 144] width 381 height 24
type input "NFS 002"
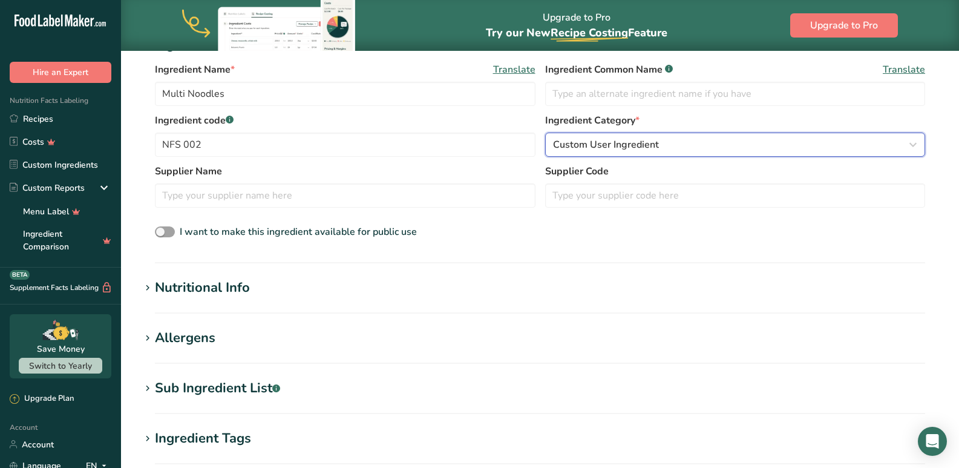
click at [564, 148] on span "Custom User Ingredient" at bounding box center [606, 144] width 106 height 15
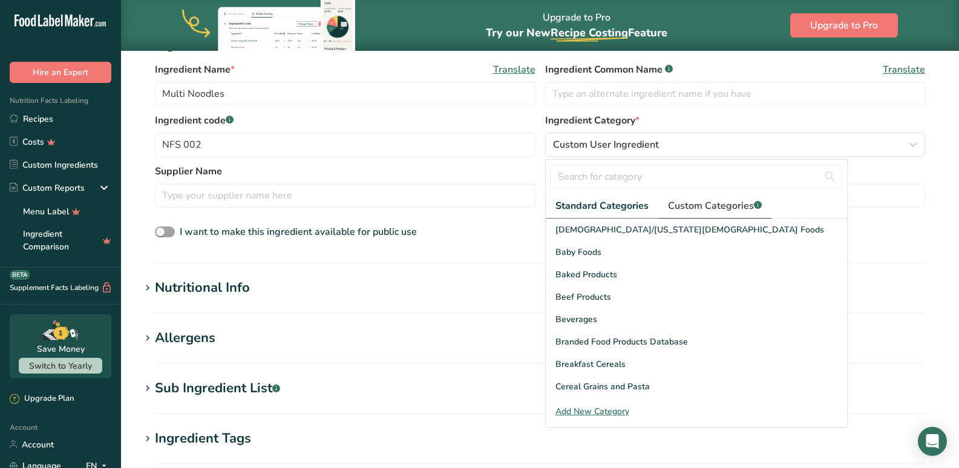
click at [702, 211] on span "Custom Categories .a-a{fill:#347362;}.b-a{fill:#fff;}" at bounding box center [715, 205] width 94 height 15
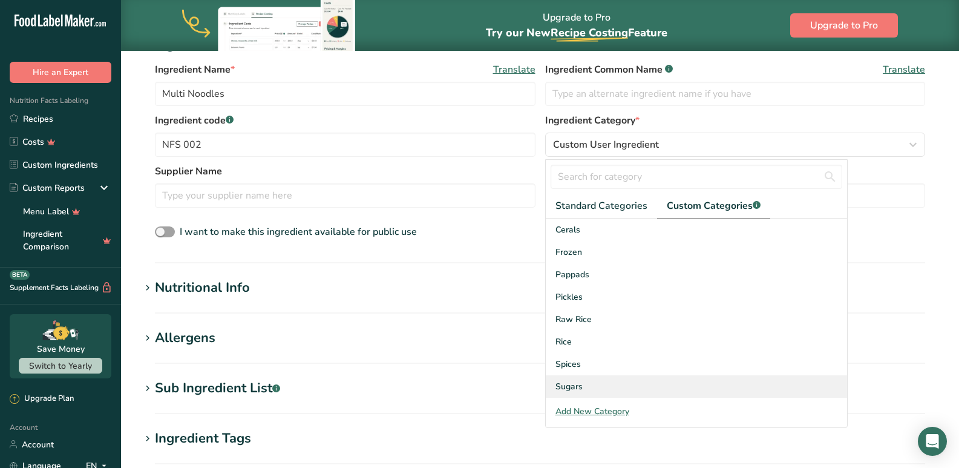
click at [574, 385] on span "Sugars" at bounding box center [568, 386] width 27 height 13
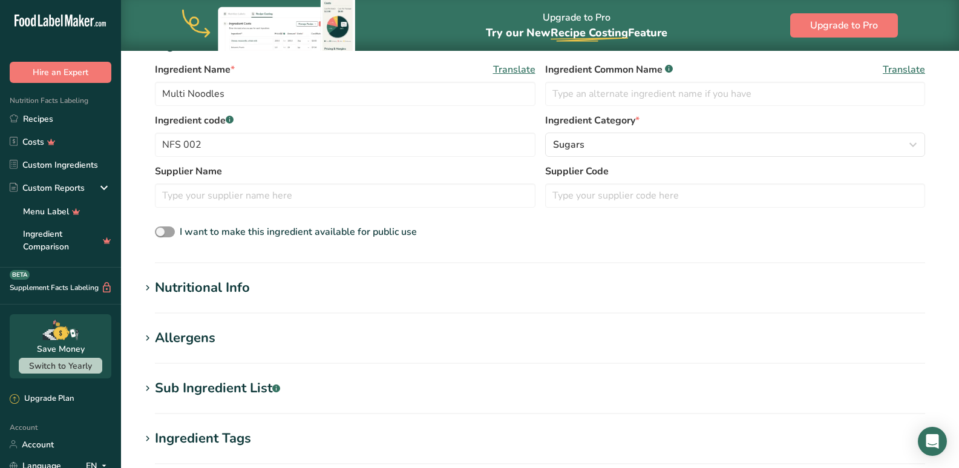
scroll to position [363, 0]
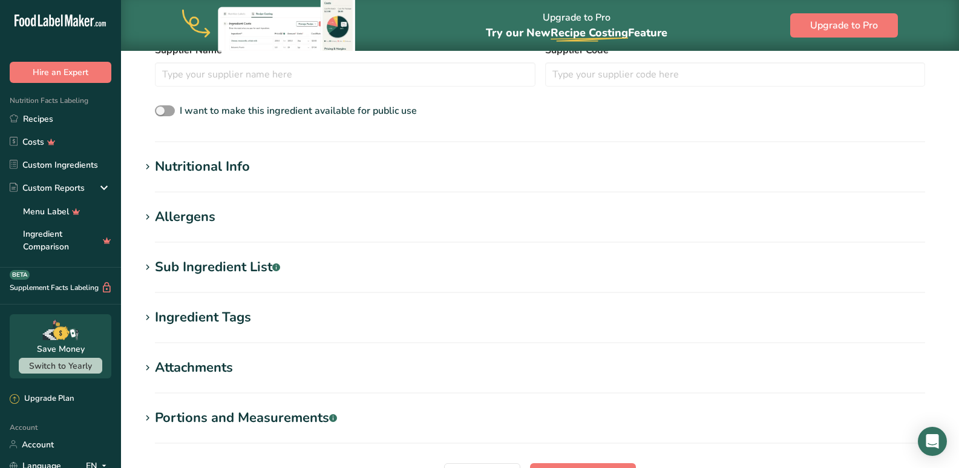
click at [184, 162] on div "Nutritional Info" at bounding box center [202, 167] width 95 height 20
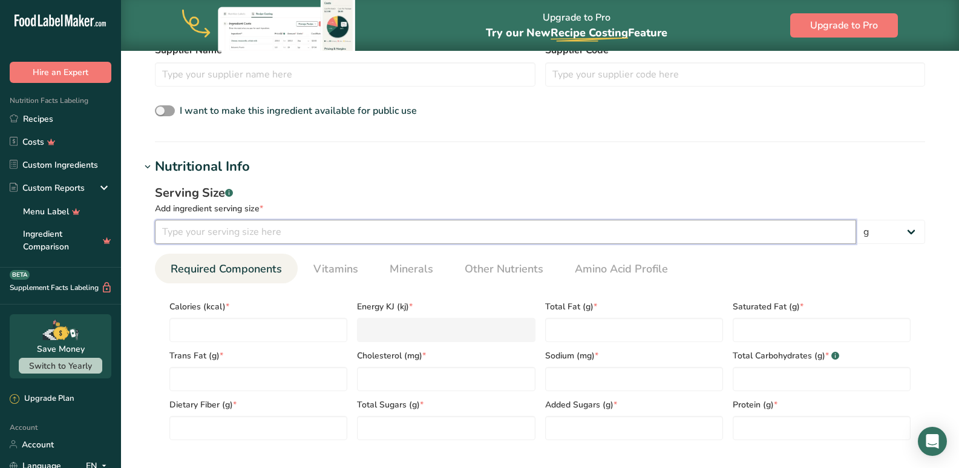
click at [215, 242] on input "number" at bounding box center [505, 232] width 701 height 24
click at [211, 234] on input "number" at bounding box center [505, 232] width 701 height 24
type input "75"
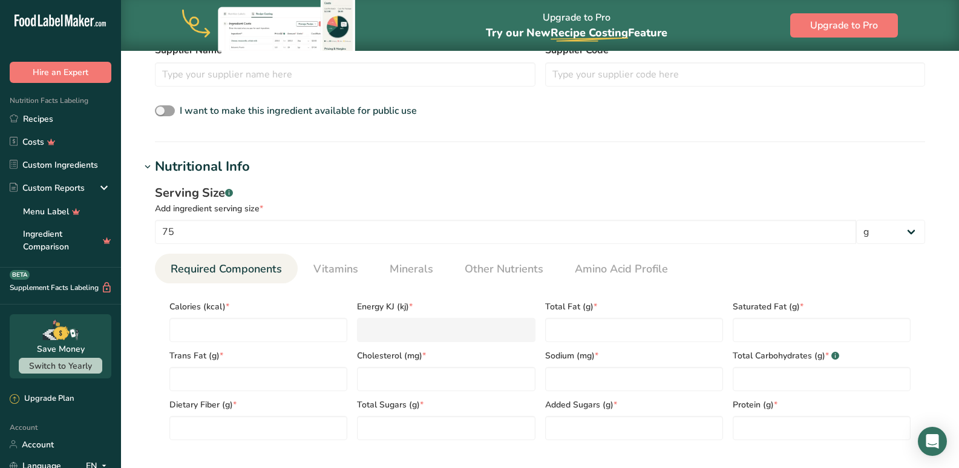
click at [238, 302] on span "Calories (kcal) *" at bounding box center [258, 306] width 178 height 13
click at [237, 313] on div "Calories (kcal) *" at bounding box center [259, 317] width 188 height 49
click at [237, 324] on input "number" at bounding box center [258, 330] width 178 height 24
type input "2"
type KJ "8.4"
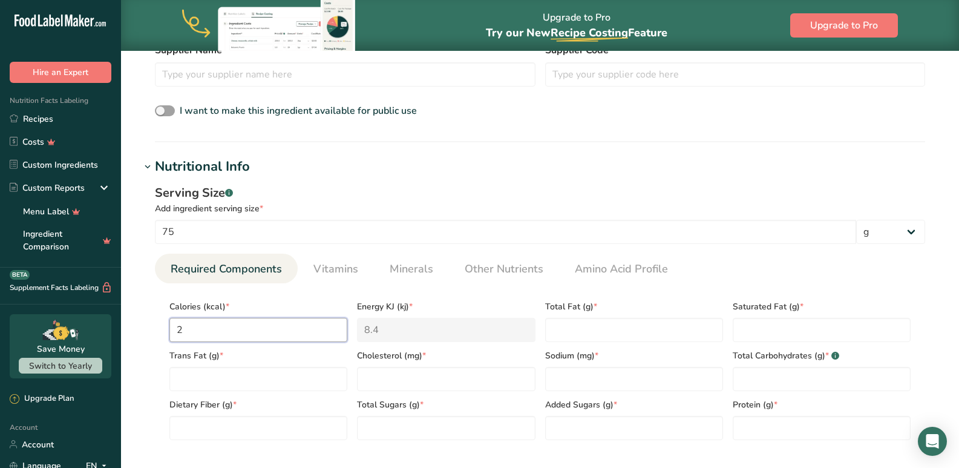
type input "24"
type KJ "100.4"
type input "240"
type KJ "1004.2"
type input "240"
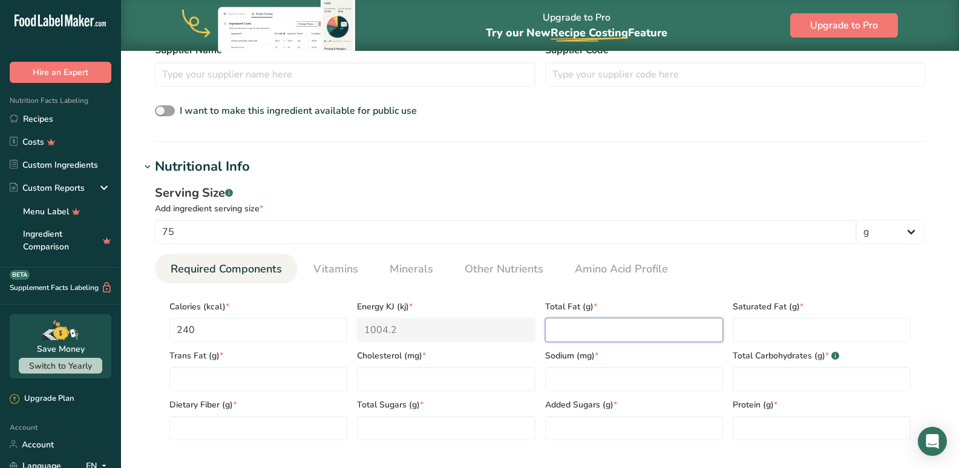
click at [639, 321] on Fat "number" at bounding box center [634, 330] width 178 height 24
type Fat "2"
click at [796, 321] on Fat "number" at bounding box center [822, 330] width 178 height 24
type Fat "0.2"
click at [241, 386] on Fat "number" at bounding box center [258, 379] width 178 height 24
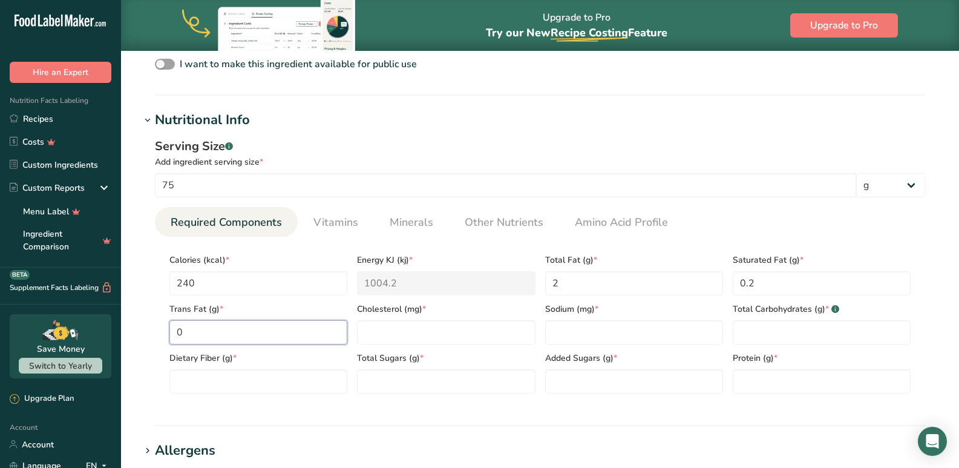
scroll to position [423, 0]
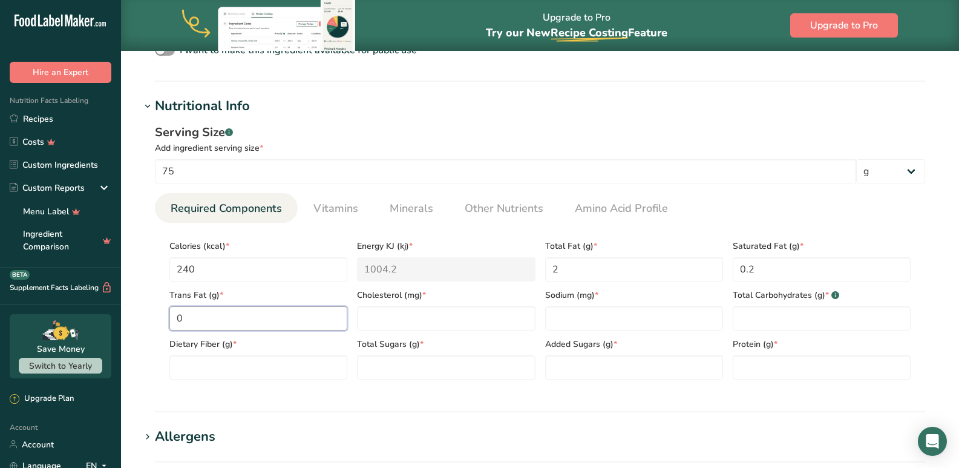
type Fat "0"
click at [397, 337] on div "Total Sugars (g) *" at bounding box center [446, 354] width 188 height 49
click at [396, 322] on input "number" at bounding box center [446, 318] width 178 height 24
type input "0"
click at [570, 327] on input "number" at bounding box center [634, 318] width 178 height 24
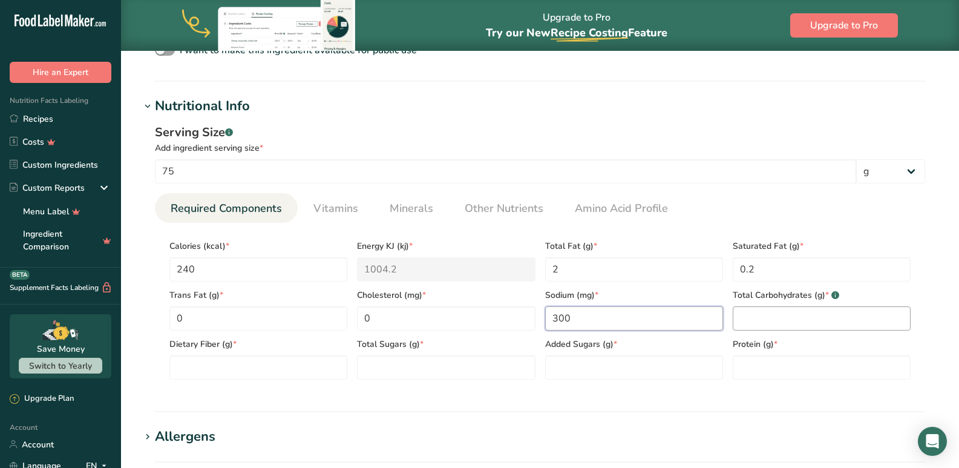
type input "300"
click at [741, 317] on Carbohydrates "number" at bounding box center [822, 318] width 178 height 24
type Carbohydrates "49"
click at [196, 368] on Fiber "number" at bounding box center [258, 367] width 178 height 24
type Fiber "7"
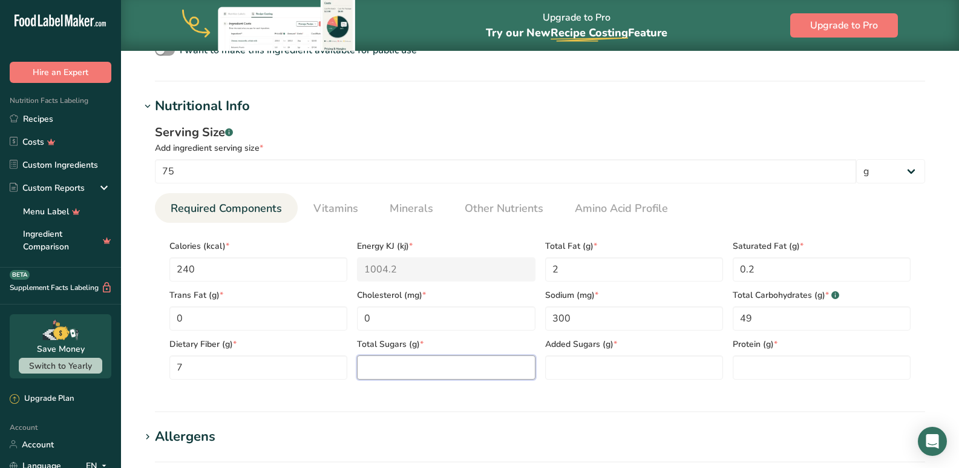
click at [417, 368] on Sugars "number" at bounding box center [446, 367] width 178 height 24
type Sugars "0"
click at [610, 375] on Sugars "number" at bounding box center [634, 367] width 178 height 24
type Sugars "0"
click at [751, 367] on input "number" at bounding box center [822, 367] width 178 height 24
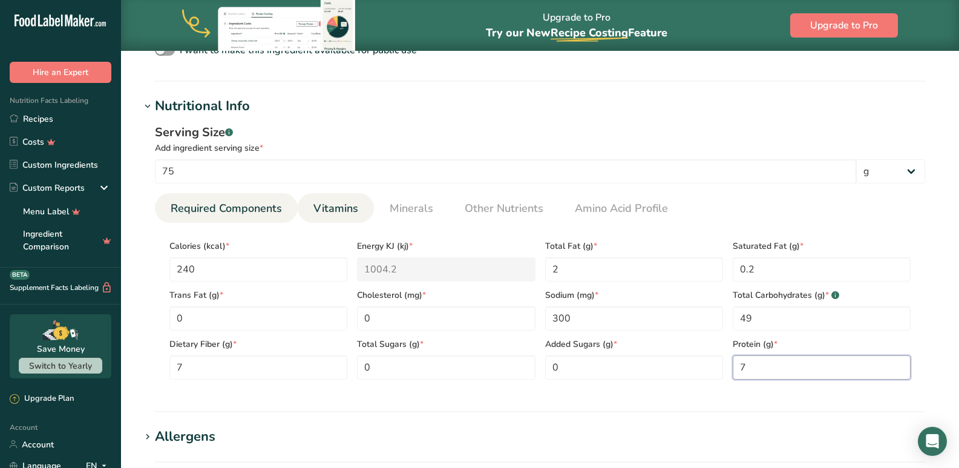
type input "7"
click at [338, 218] on link "Vitamins" at bounding box center [336, 208] width 54 height 31
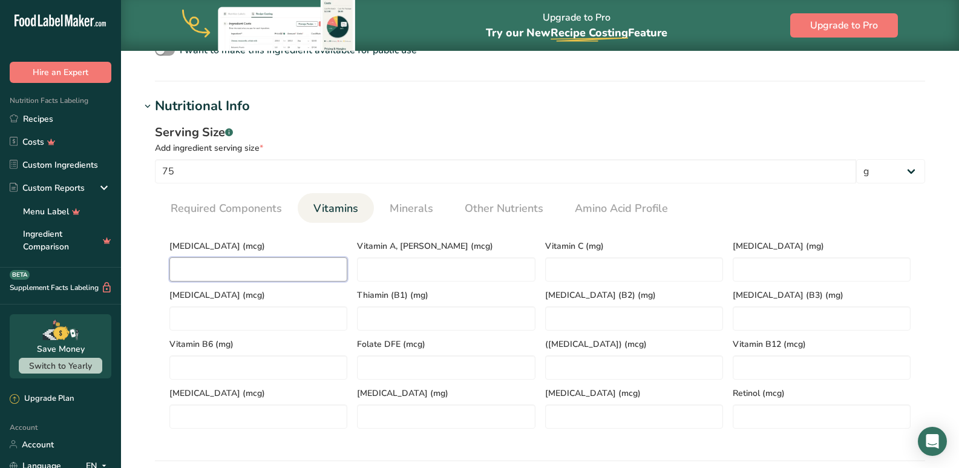
click at [223, 266] on D "number" at bounding box center [258, 269] width 178 height 24
type D "0"
click at [395, 203] on span "Minerals" at bounding box center [412, 208] width 44 height 16
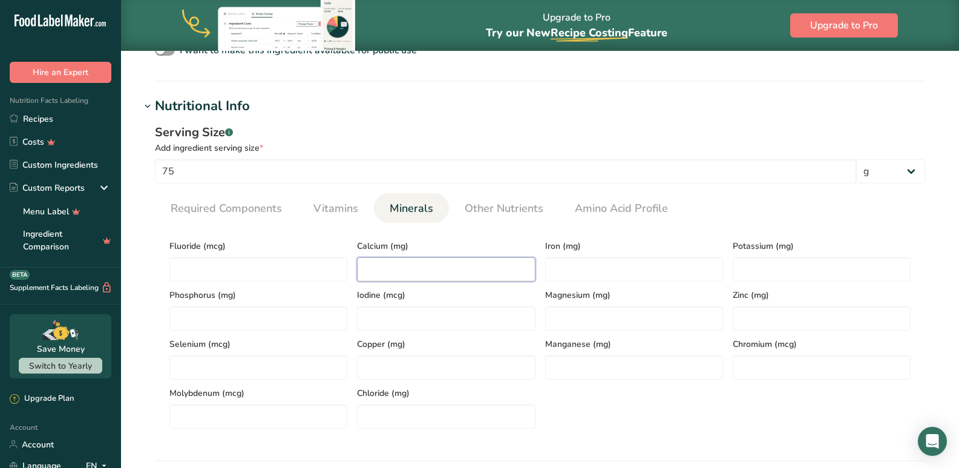
click at [390, 271] on input "number" at bounding box center [446, 269] width 178 height 24
type input "67"
click at [587, 270] on input "number" at bounding box center [634, 269] width 178 height 24
type input "3.7"
click at [771, 270] on input "number" at bounding box center [822, 269] width 178 height 24
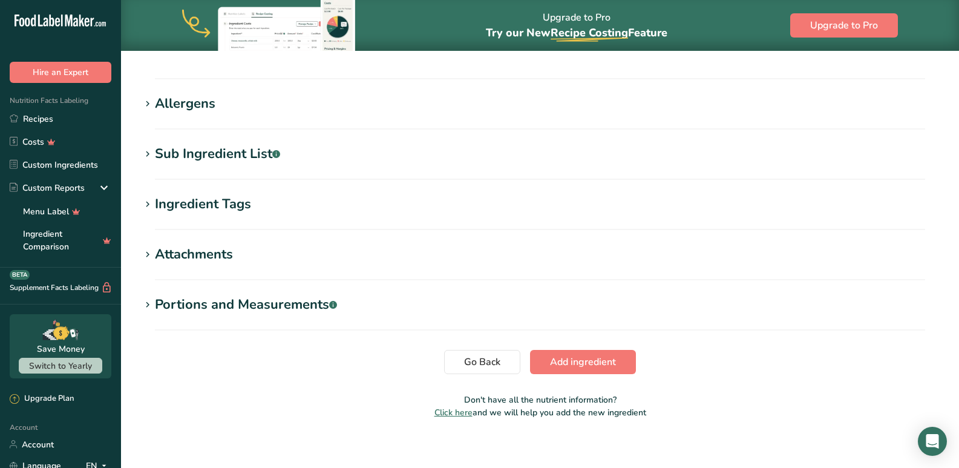
scroll to position [814, 0]
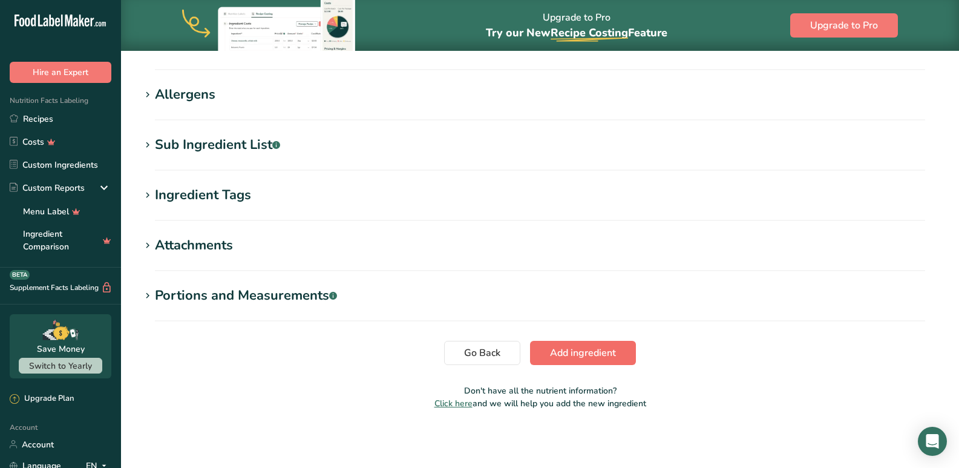
type input "227"
click at [566, 353] on span "Add ingredient" at bounding box center [583, 352] width 66 height 15
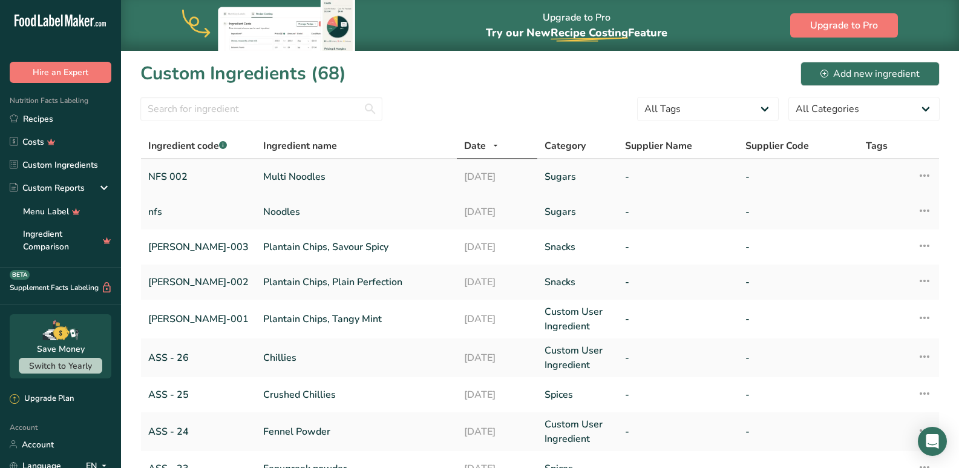
drag, startPoint x: 43, startPoint y: 126, endPoint x: 304, endPoint y: 171, distance: 264.7
click at [42, 126] on link "Recipes" at bounding box center [60, 118] width 121 height 23
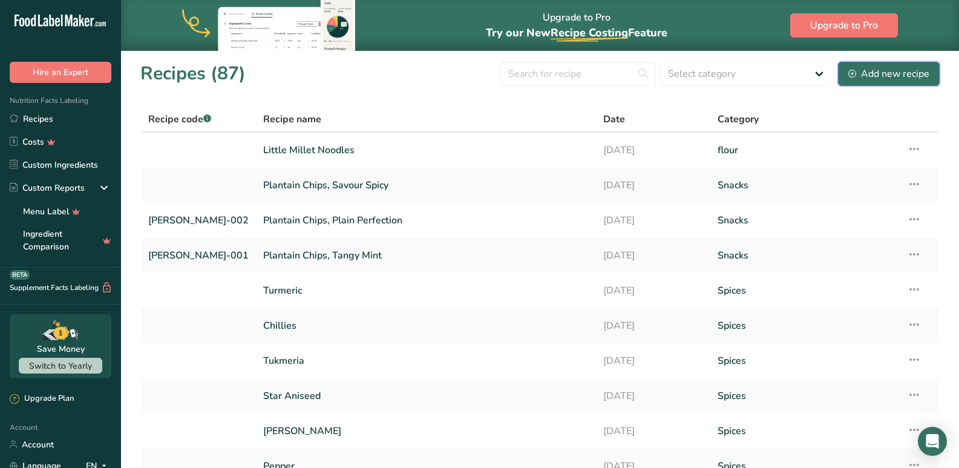
click at [888, 67] on div "Add new recipe" at bounding box center [888, 74] width 81 height 15
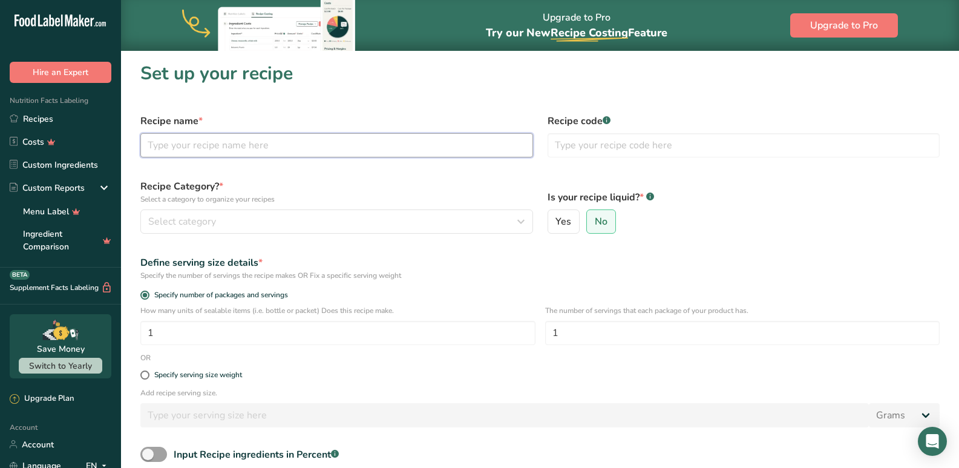
click at [196, 148] on input "text" at bounding box center [336, 145] width 393 height 24
type input "Multi Millet Noodles"
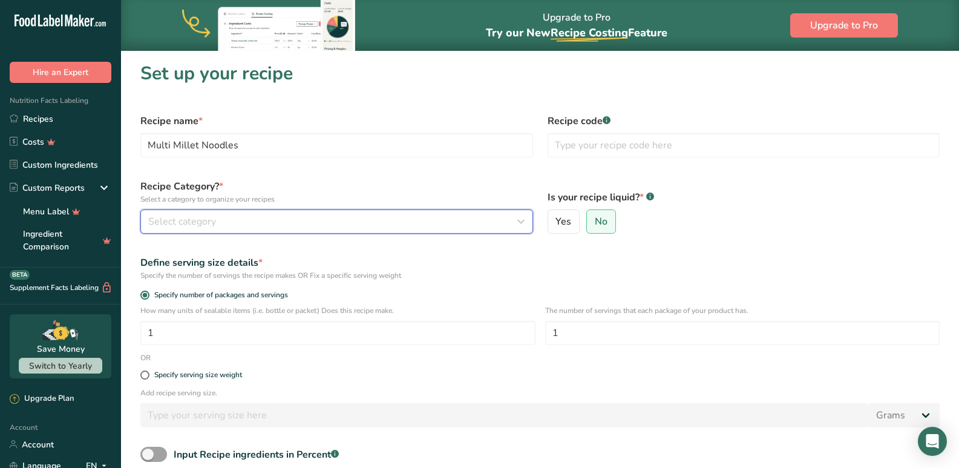
click at [301, 209] on button "Select category" at bounding box center [336, 221] width 393 height 24
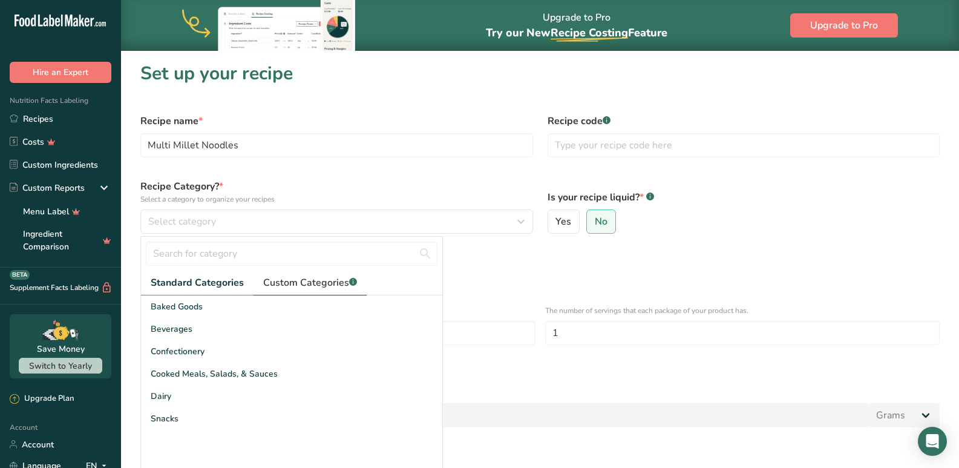
click at [281, 284] on span "Custom Categories .a-a{fill:#347362;}.b-a{fill:#fff;}" at bounding box center [310, 282] width 94 height 15
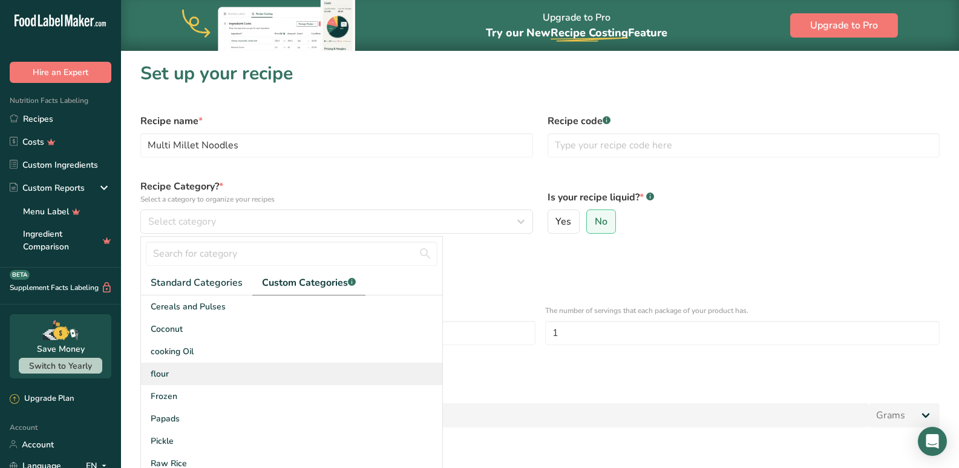
click at [169, 374] on div "flour" at bounding box center [291, 373] width 301 height 22
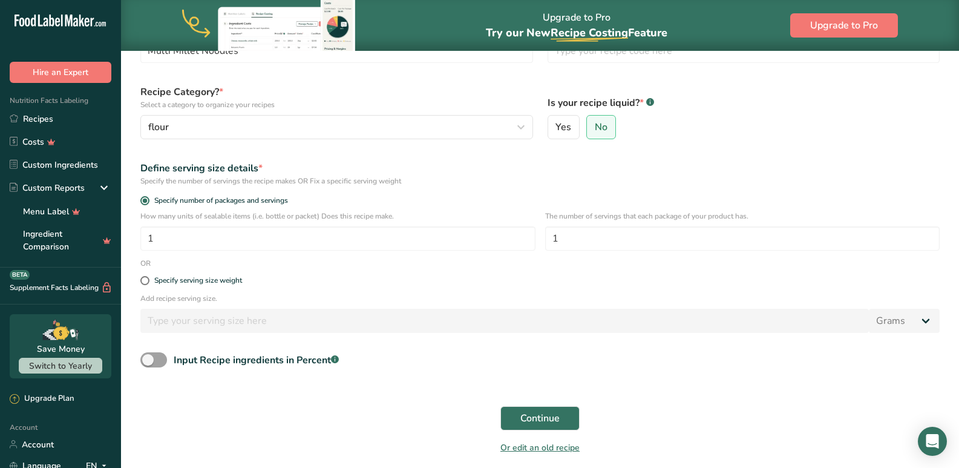
scroll to position [139, 0]
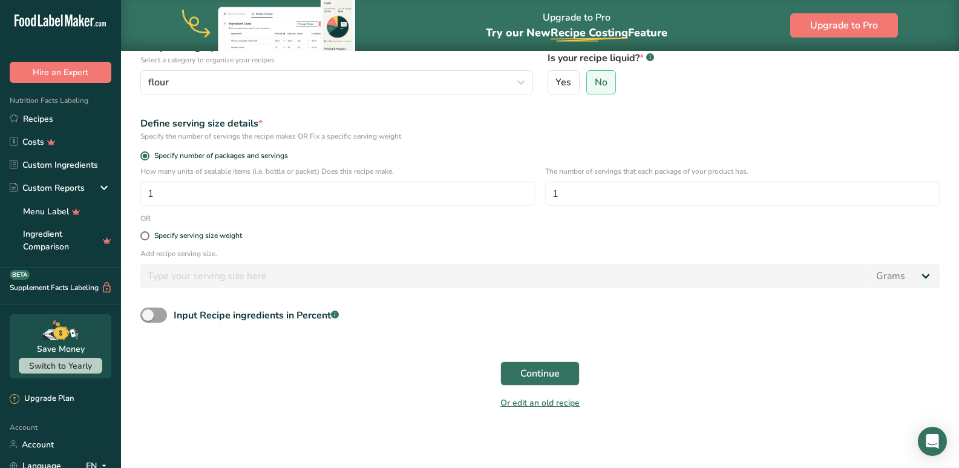
click at [157, 229] on div "Specify serving size weight" at bounding box center [540, 236] width 814 height 24
click at [154, 237] on span "Specify serving size weight" at bounding box center [195, 235] width 93 height 9
click at [148, 237] on input "Specify serving size weight" at bounding box center [144, 236] width 8 height 8
radio input "true"
radio input "false"
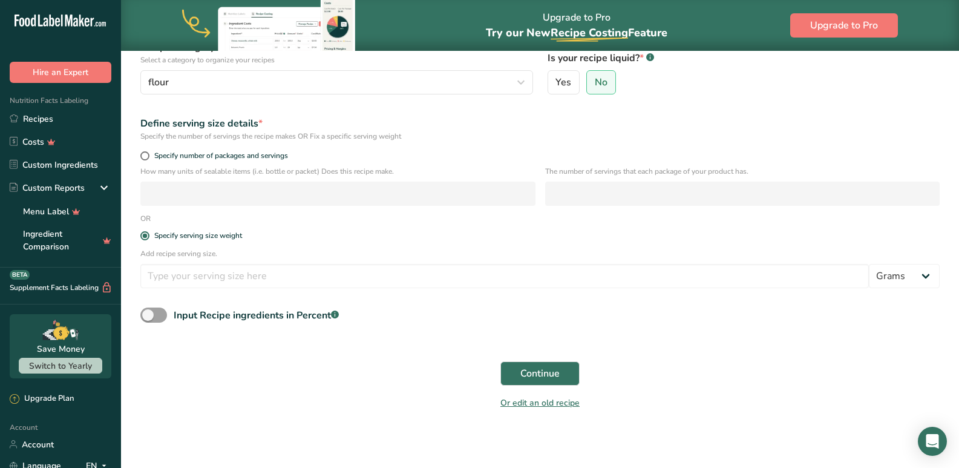
click at [188, 289] on div "Add recipe serving size. Grams kg mg mcg lb oz l mL fl oz tbsp tsp cup qt gallon" at bounding box center [540, 271] width 814 height 47
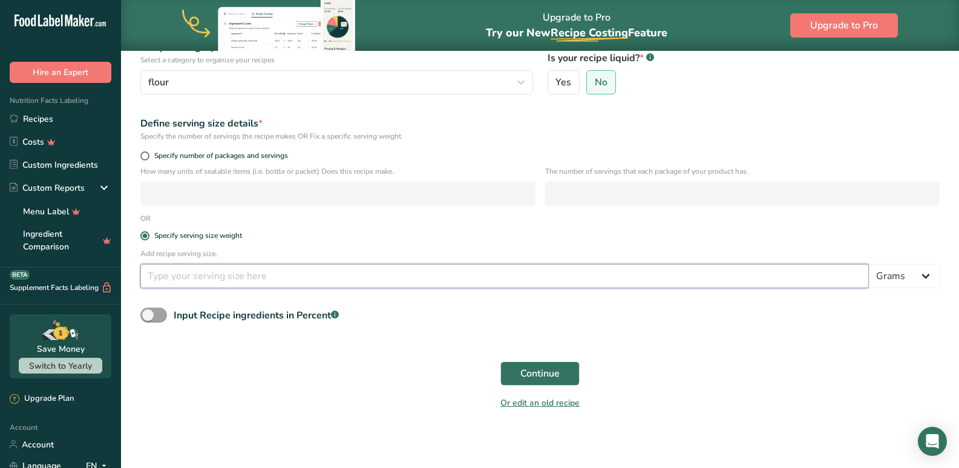
click at [186, 279] on input "number" at bounding box center [504, 276] width 728 height 24
type input "100"
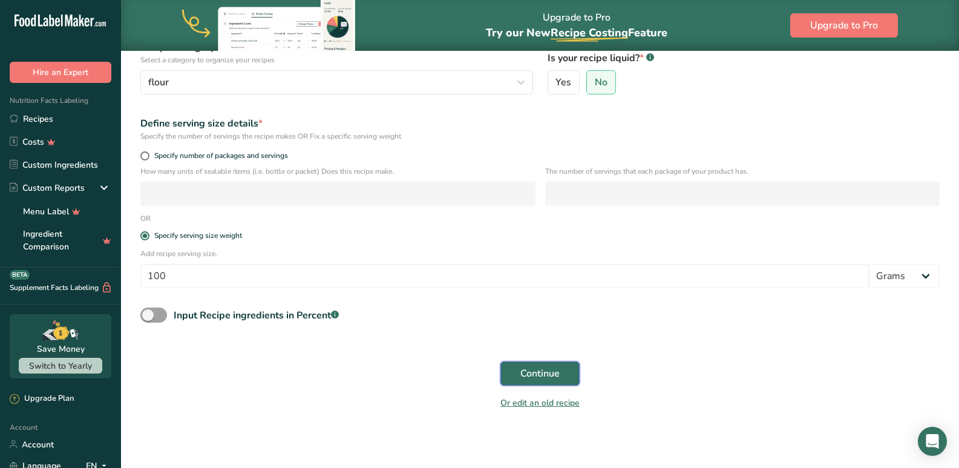
click at [540, 378] on span "Continue" at bounding box center [539, 373] width 39 height 15
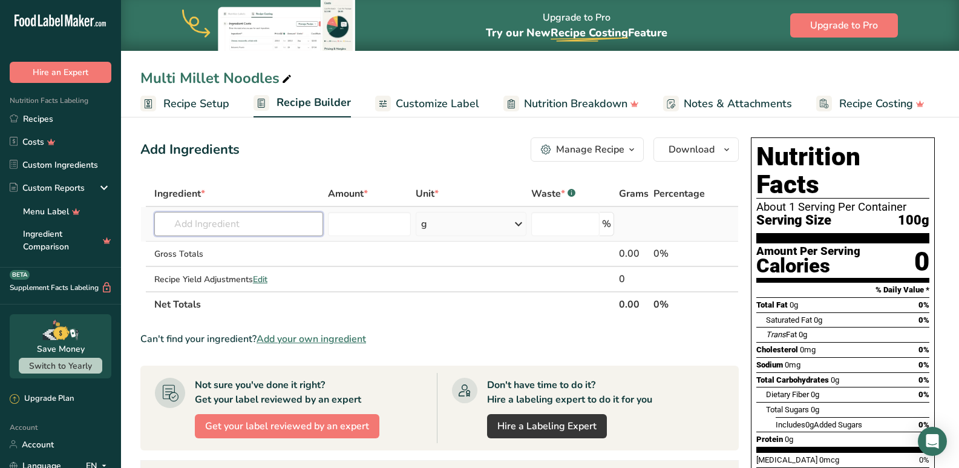
click at [218, 224] on input "text" at bounding box center [238, 224] width 169 height 24
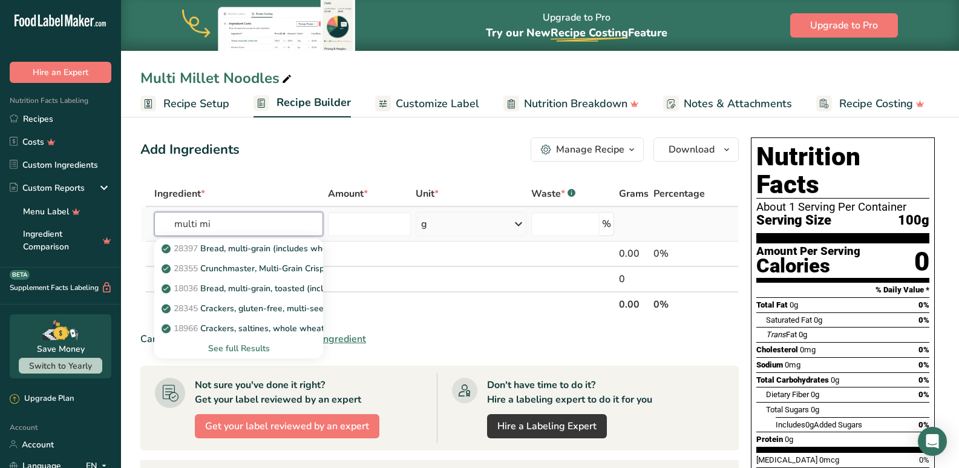
type input "multi mi"
click at [229, 345] on div "See full Results" at bounding box center [239, 348] width 150 height 13
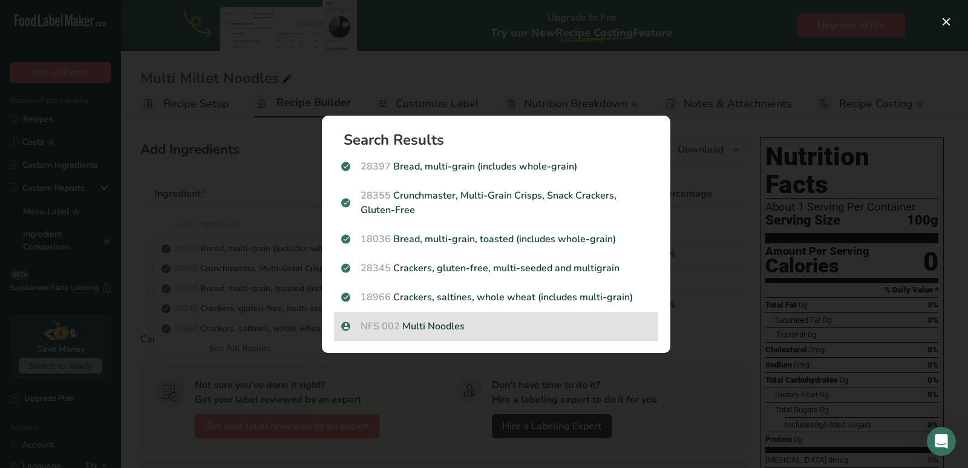
click at [458, 329] on p "NFS 002 Multi Noodles" at bounding box center [496, 326] width 310 height 15
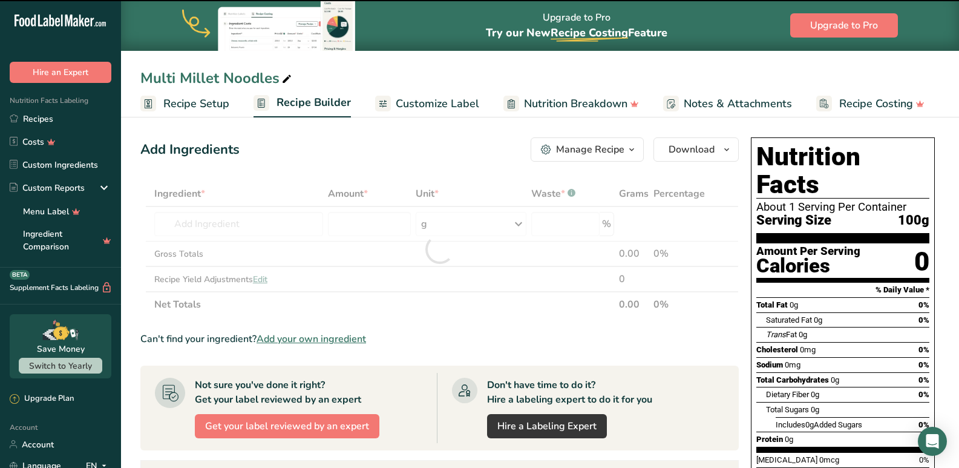
type input "0"
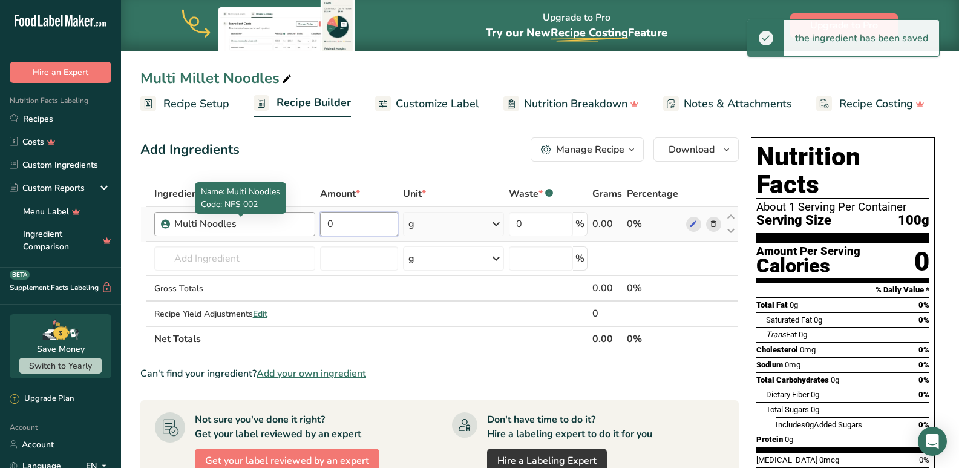
drag, startPoint x: 377, startPoint y: 221, endPoint x: 299, endPoint y: 221, distance: 78.0
click at [299, 221] on tr "Multi Noodles 0 g Weight Units g kg mg See more Volume Units l Volume units req…" at bounding box center [439, 224] width 597 height 34
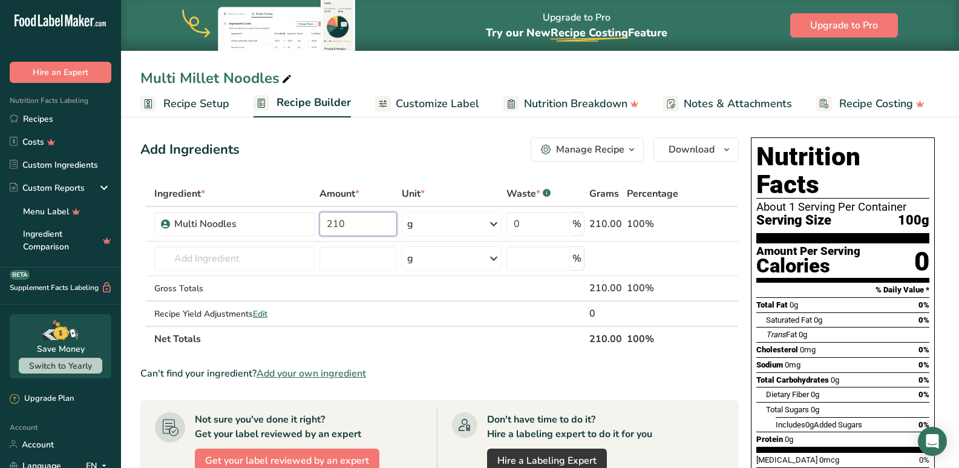
type input "210"
click at [458, 373] on div "Can't find your ingredient? Add your own ingredient" at bounding box center [439, 373] width 598 height 15
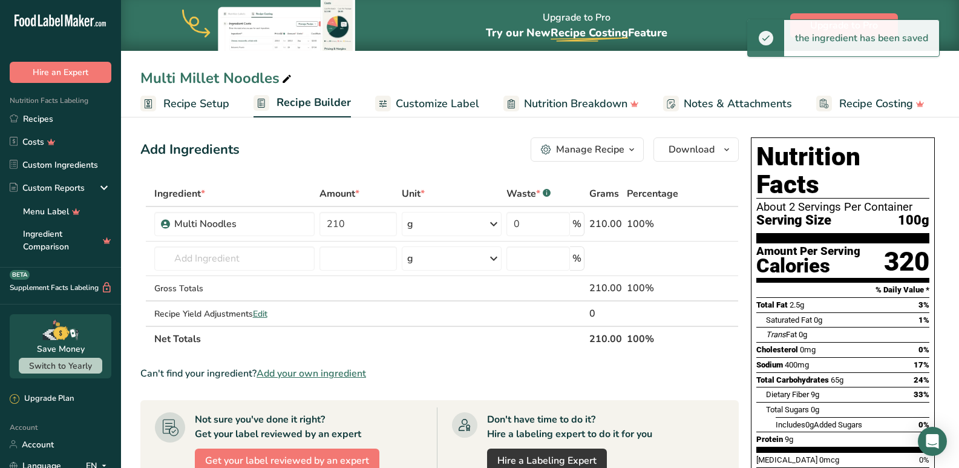
click at [413, 99] on span "Customize Label" at bounding box center [437, 104] width 83 height 16
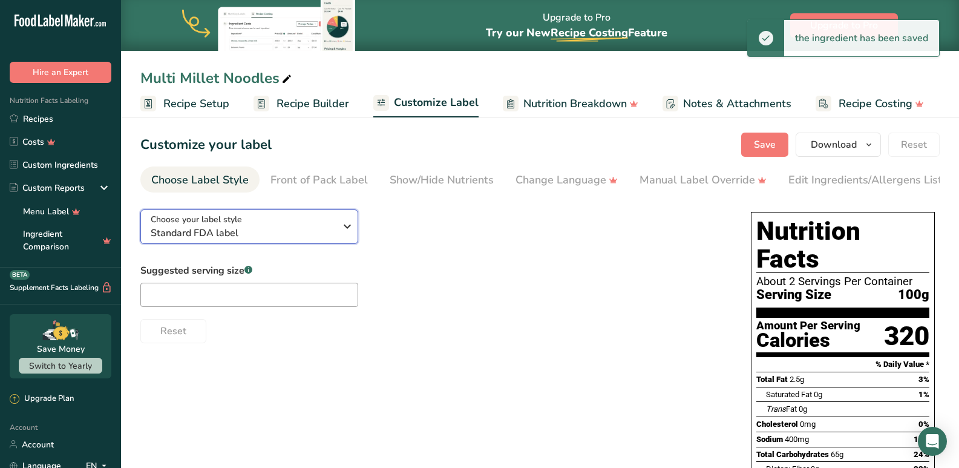
click at [200, 240] on span "Standard FDA label" at bounding box center [243, 233] width 185 height 15
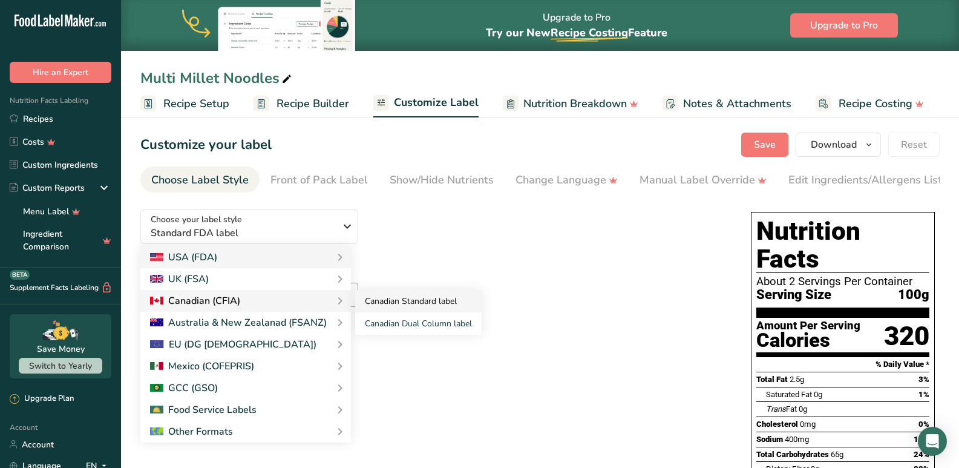
click at [378, 310] on link "Canadian Standard label" at bounding box center [418, 301] width 126 height 22
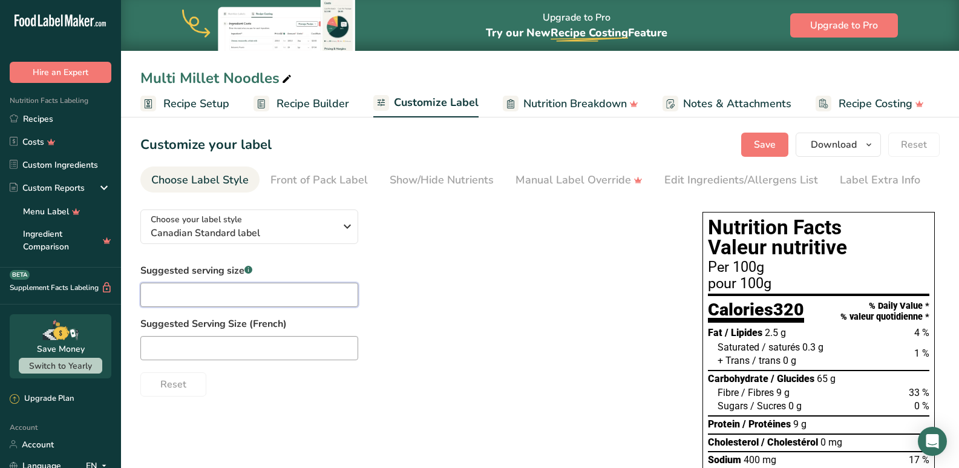
click at [185, 295] on input "text" at bounding box center [249, 295] width 218 height 24
type input "3.5 oz"
click at [200, 350] on input "text" at bounding box center [249, 348] width 218 height 24
type input "3.5 oz"
click at [850, 148] on span "Download" at bounding box center [834, 144] width 46 height 15
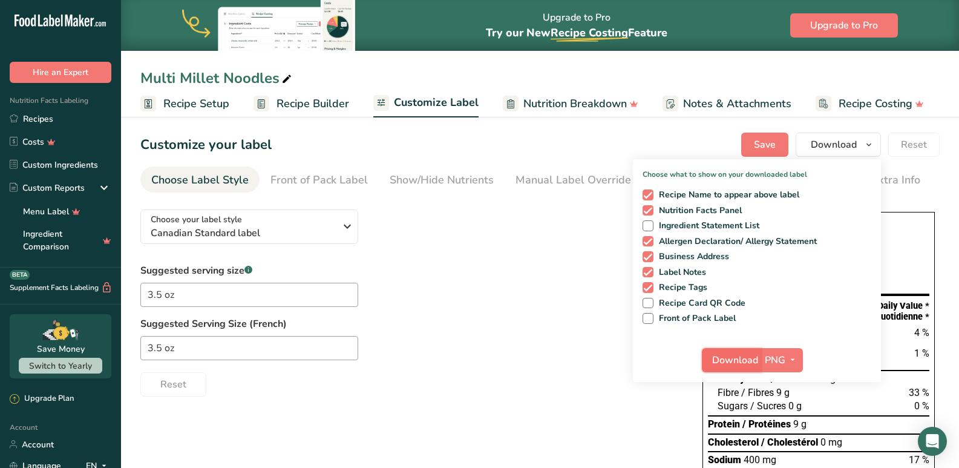
click at [726, 359] on span "Download" at bounding box center [735, 360] width 46 height 15
click at [754, 148] on button "Save" at bounding box center [764, 144] width 47 height 24
